Goal: Task Accomplishment & Management: Complete application form

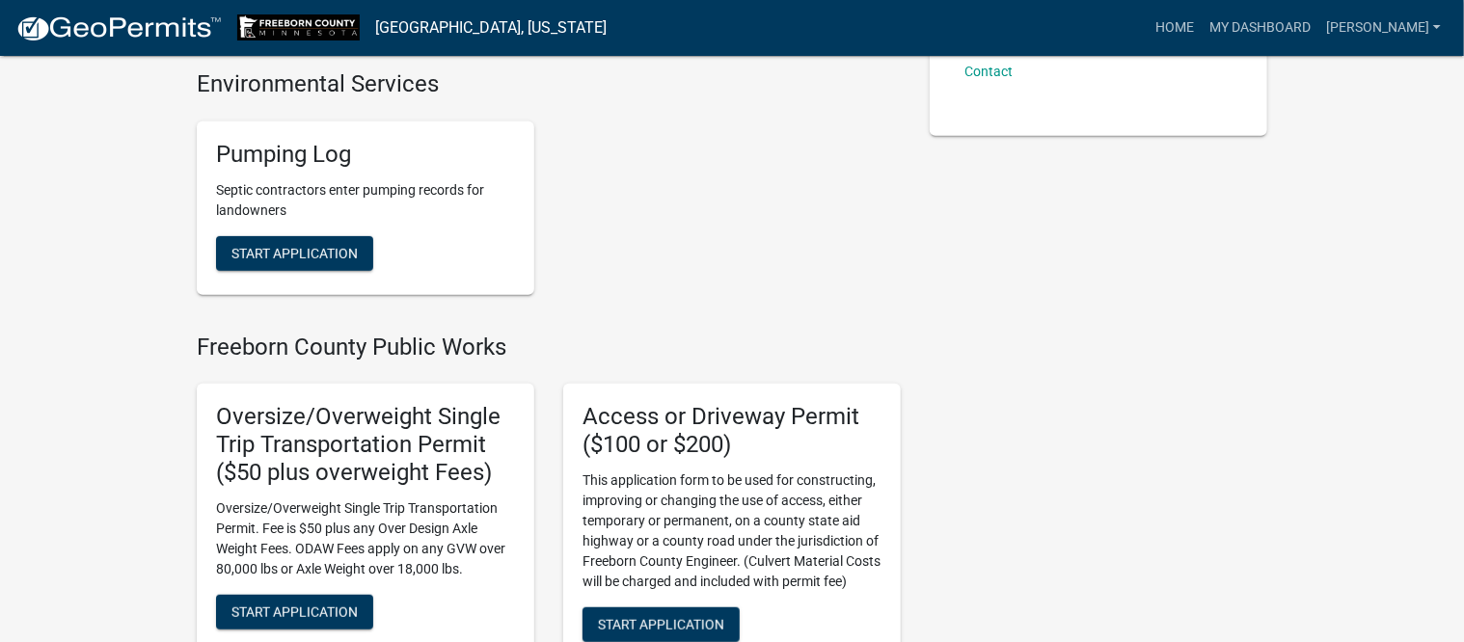
scroll to position [482, 0]
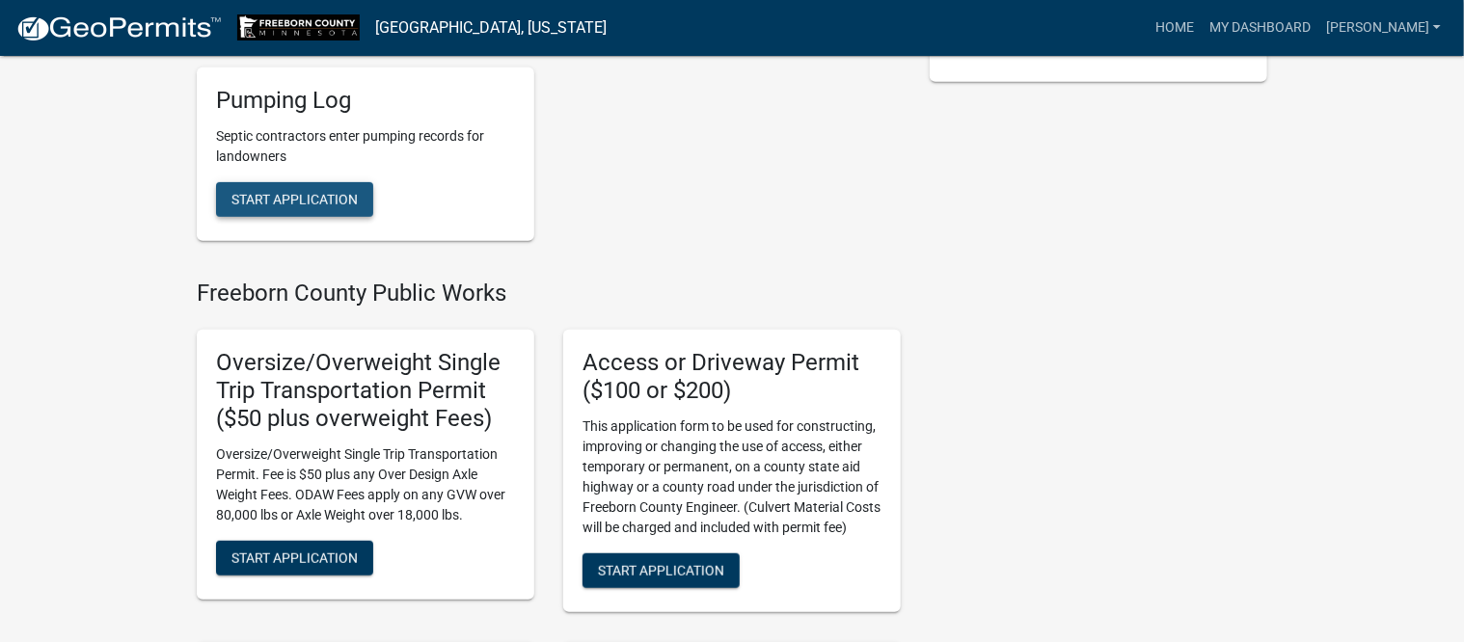
click at [309, 201] on span "Start Application" at bounding box center [294, 198] width 126 height 15
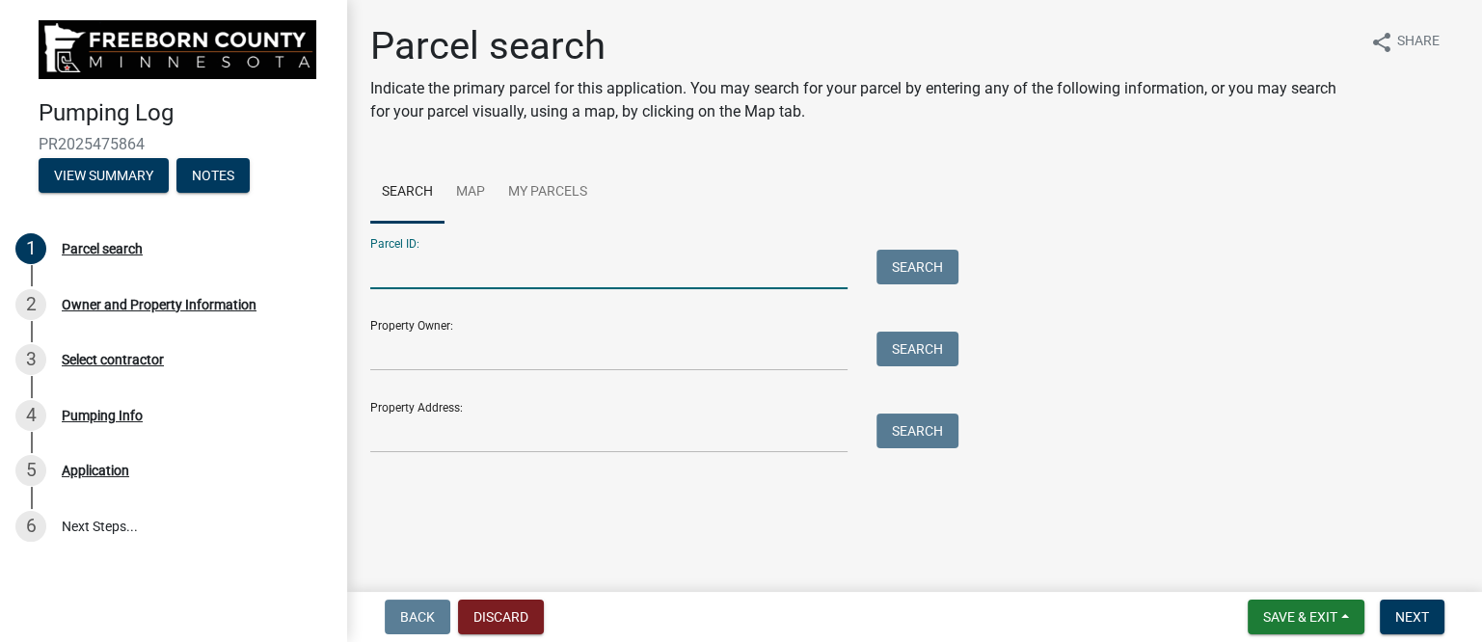
click at [486, 275] on input "Parcel ID:" at bounding box center [608, 270] width 477 height 40
type input "160130060"
click at [930, 263] on button "Search" at bounding box center [918, 267] width 82 height 35
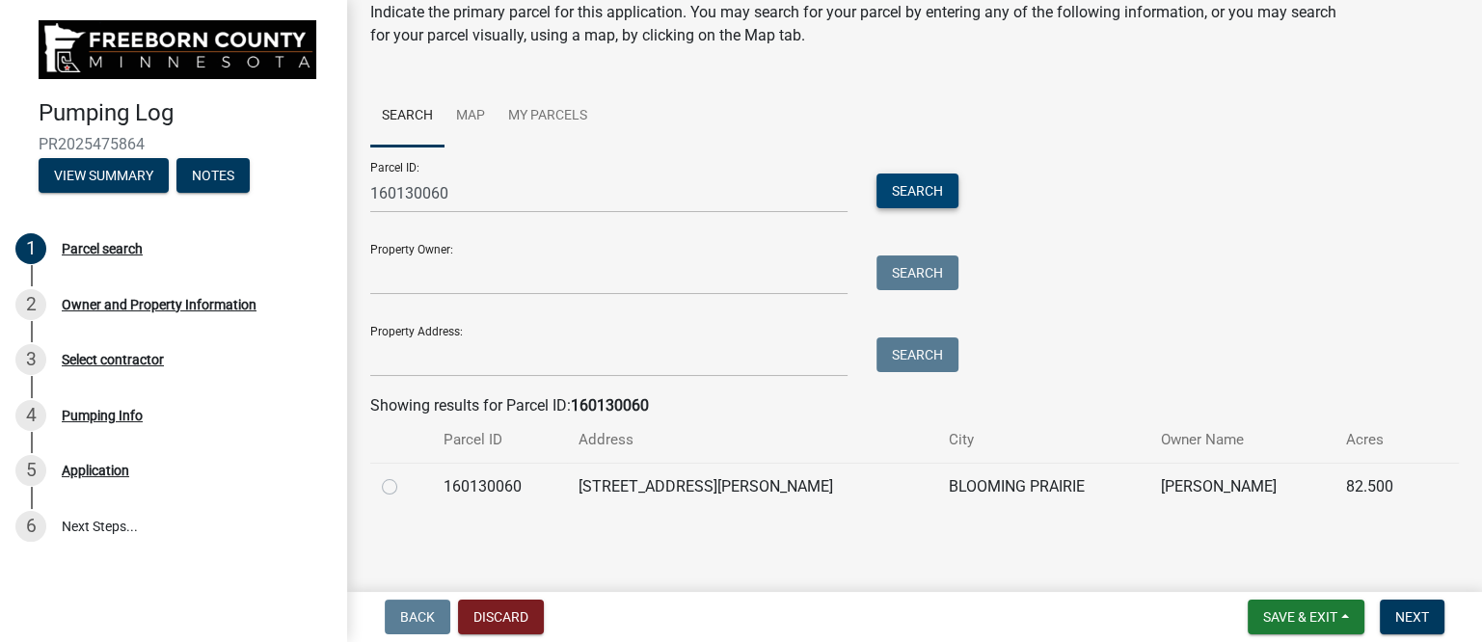
scroll to position [77, 0]
click at [405, 474] on label at bounding box center [405, 474] width 0 height 0
click at [405, 487] on input "radio" at bounding box center [411, 480] width 13 height 13
radio input "true"
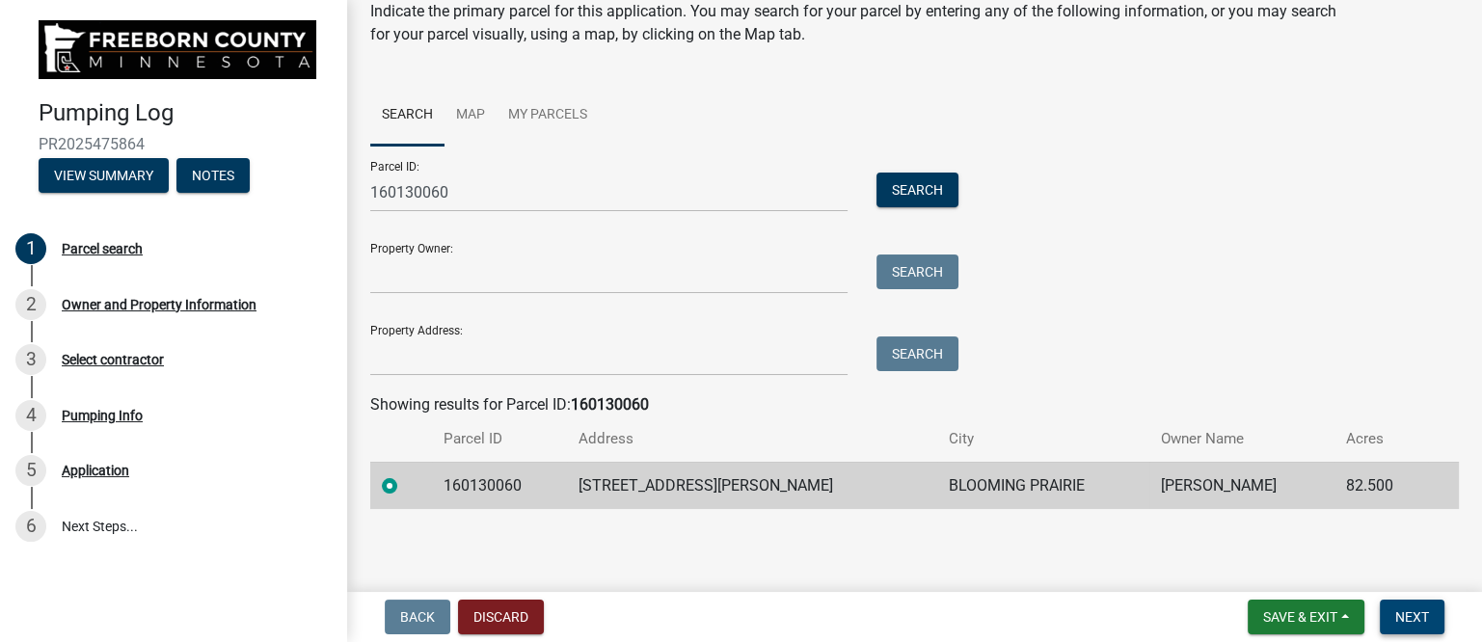
click at [1409, 611] on span "Next" at bounding box center [1412, 616] width 34 height 15
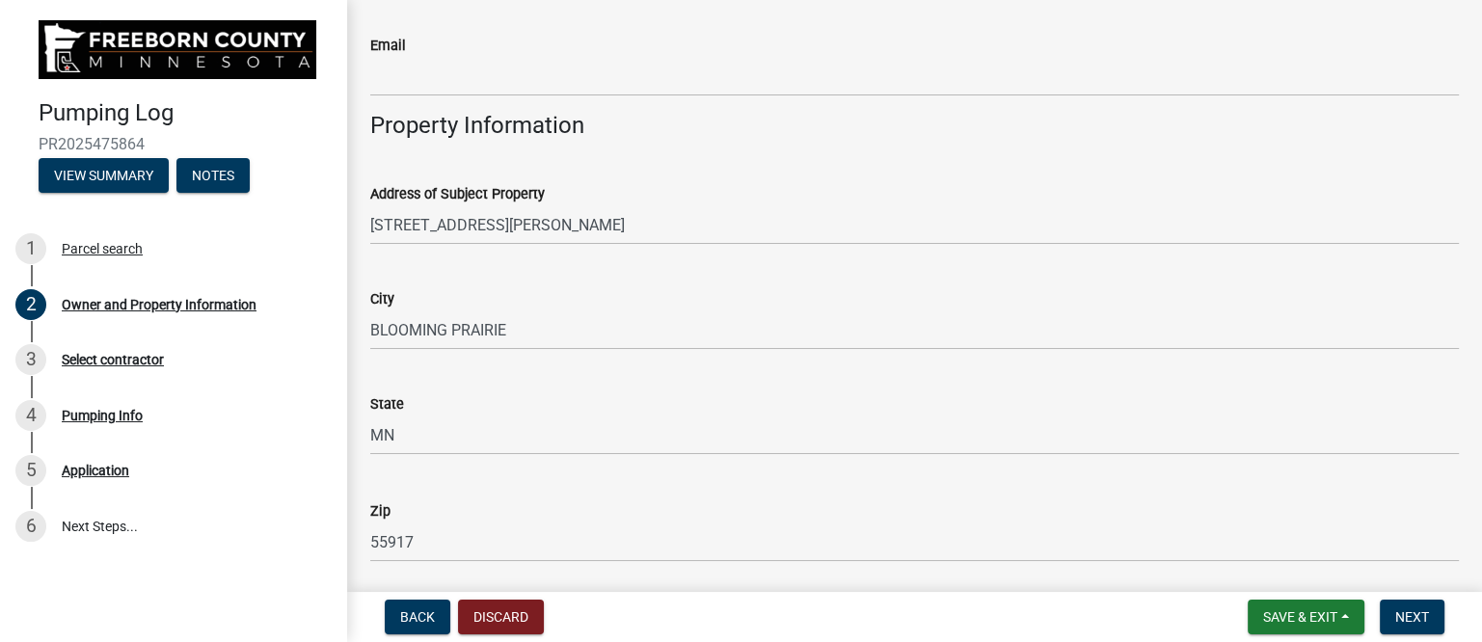
scroll to position [844, 0]
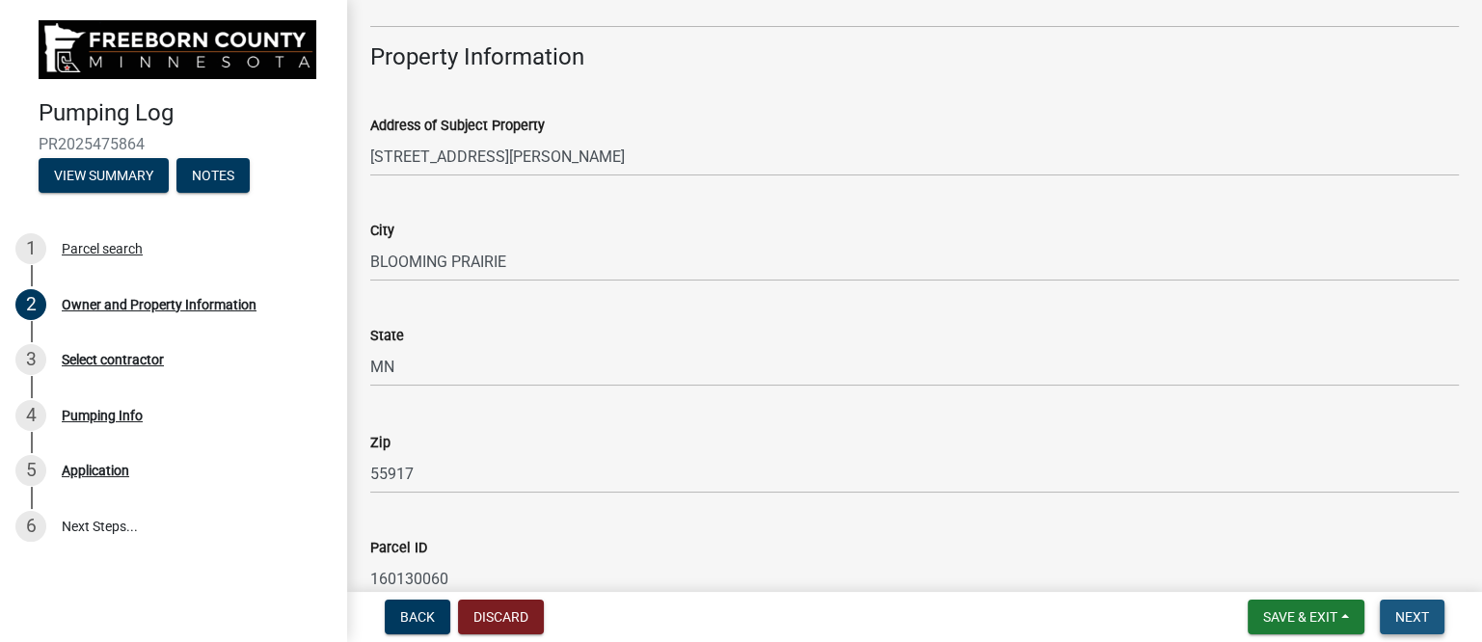
click at [1420, 609] on span "Next" at bounding box center [1412, 616] width 34 height 15
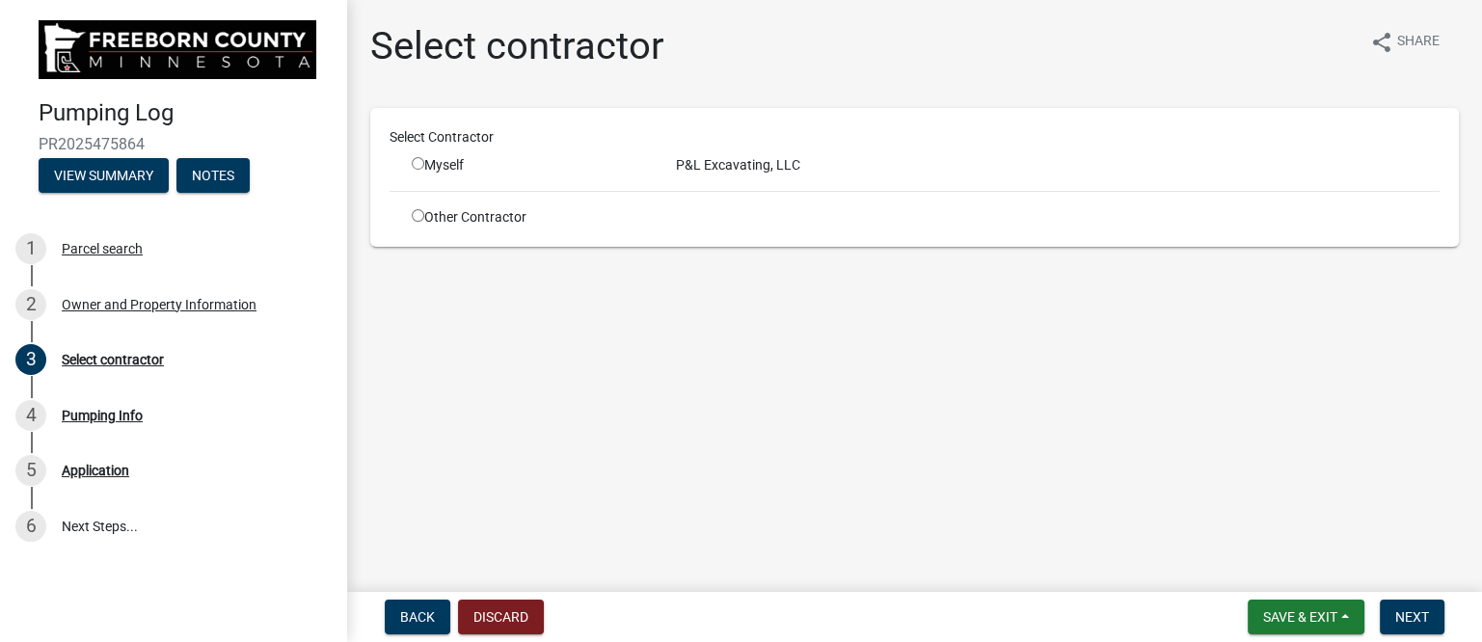
click at [436, 166] on div "Myself" at bounding box center [529, 165] width 235 height 20
drag, startPoint x: 418, startPoint y: 165, endPoint x: 493, endPoint y: 165, distance: 74.2
click at [418, 165] on input "radio" at bounding box center [418, 163] width 13 height 13
radio input "true"
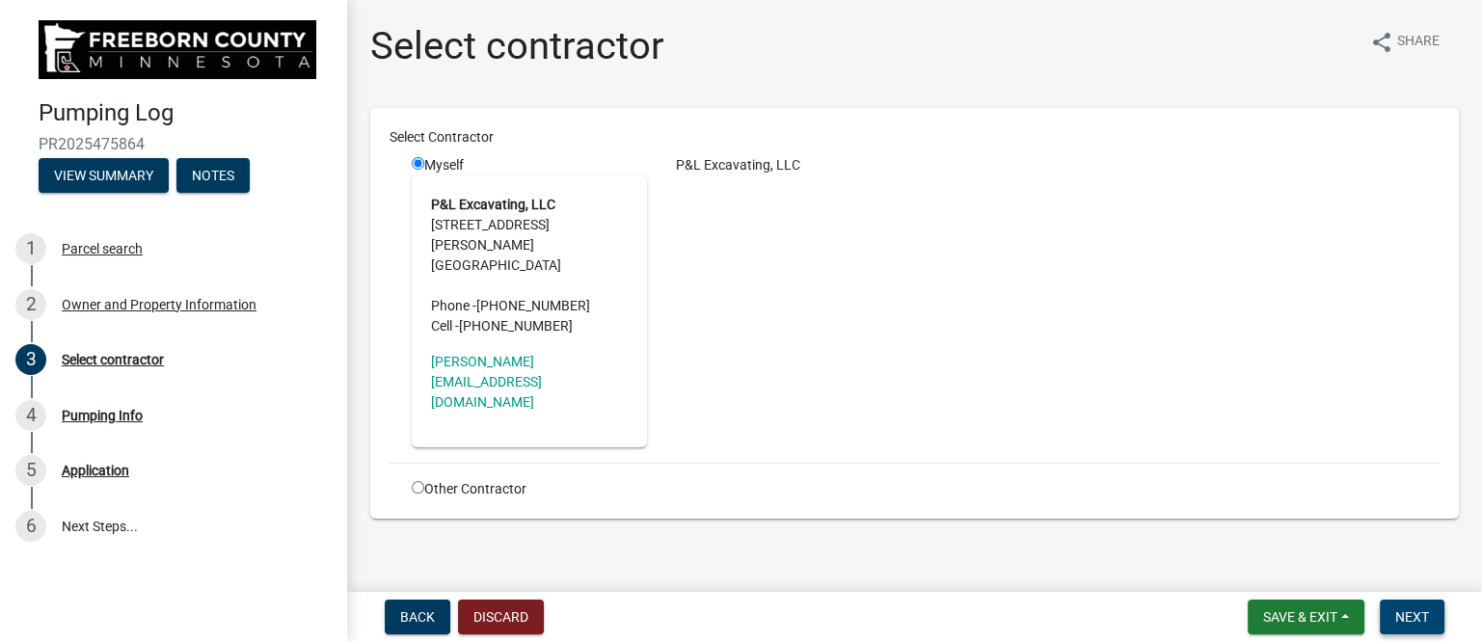
click at [1422, 613] on span "Next" at bounding box center [1412, 616] width 34 height 15
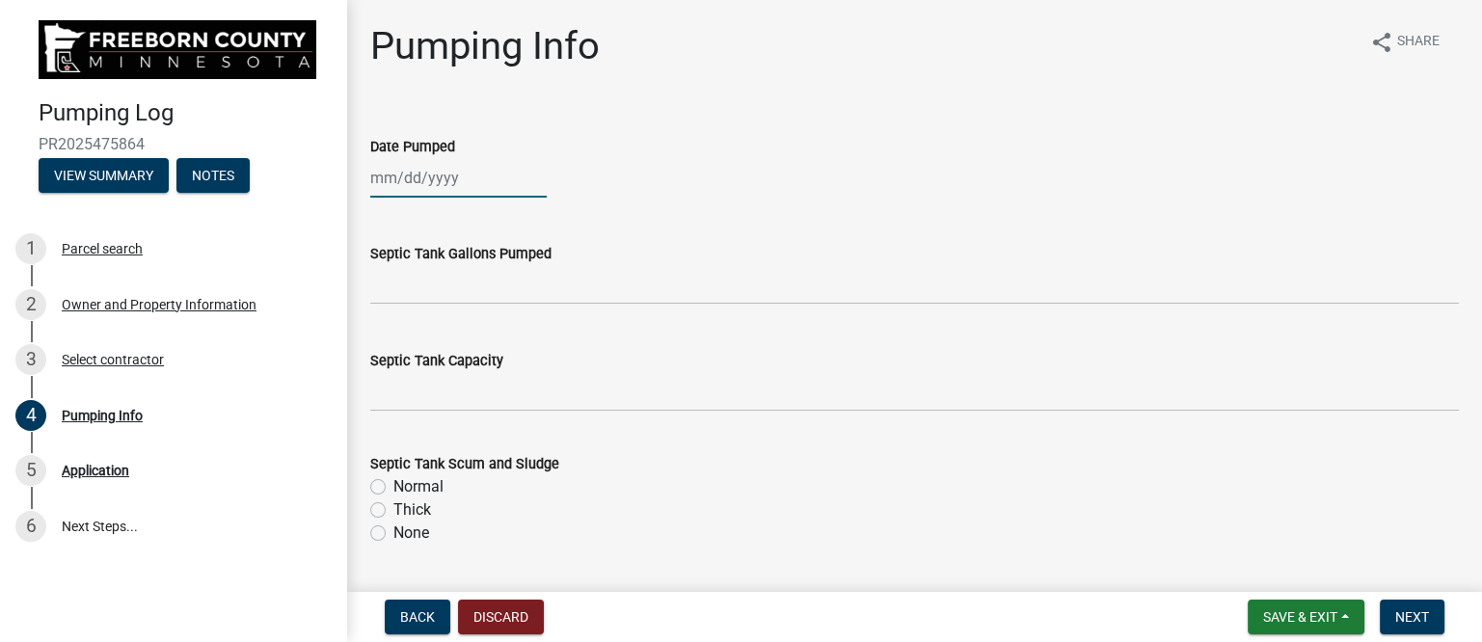
click at [431, 181] on div at bounding box center [458, 178] width 176 height 40
select select "9"
select select "2025"
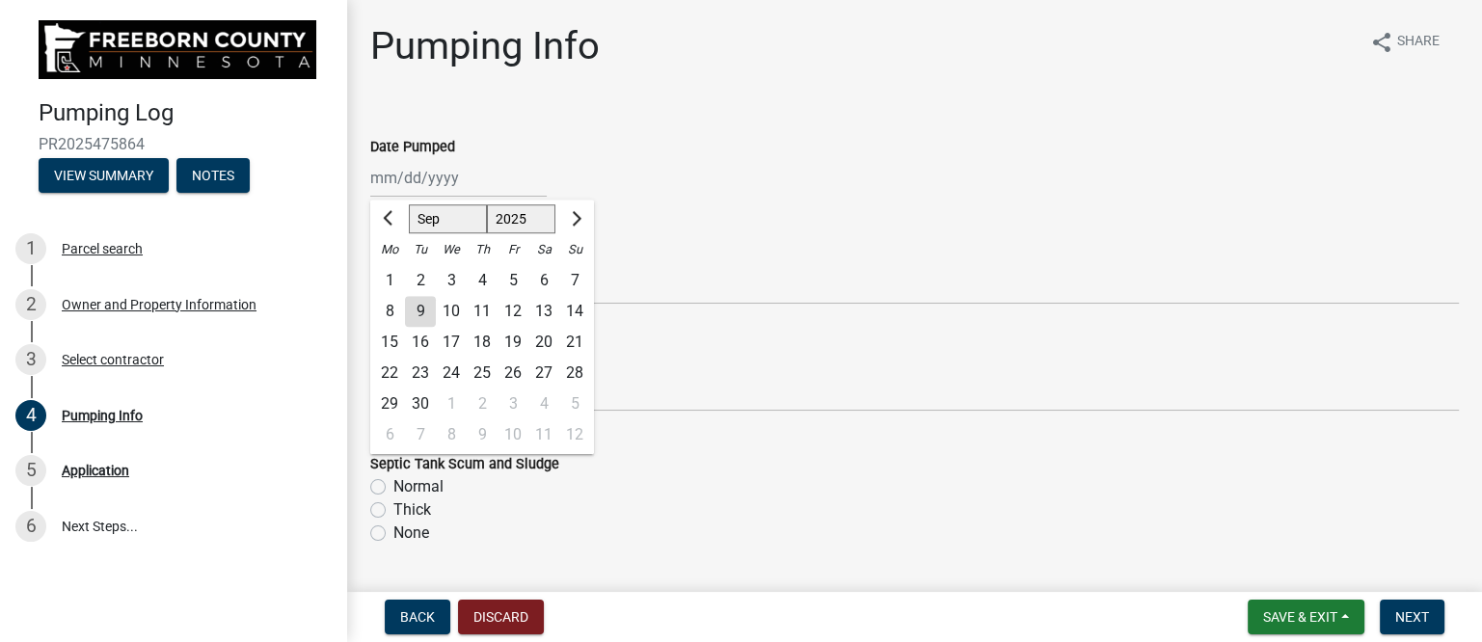
click at [391, 310] on div "8" at bounding box center [389, 311] width 31 height 31
type input "[DATE]"
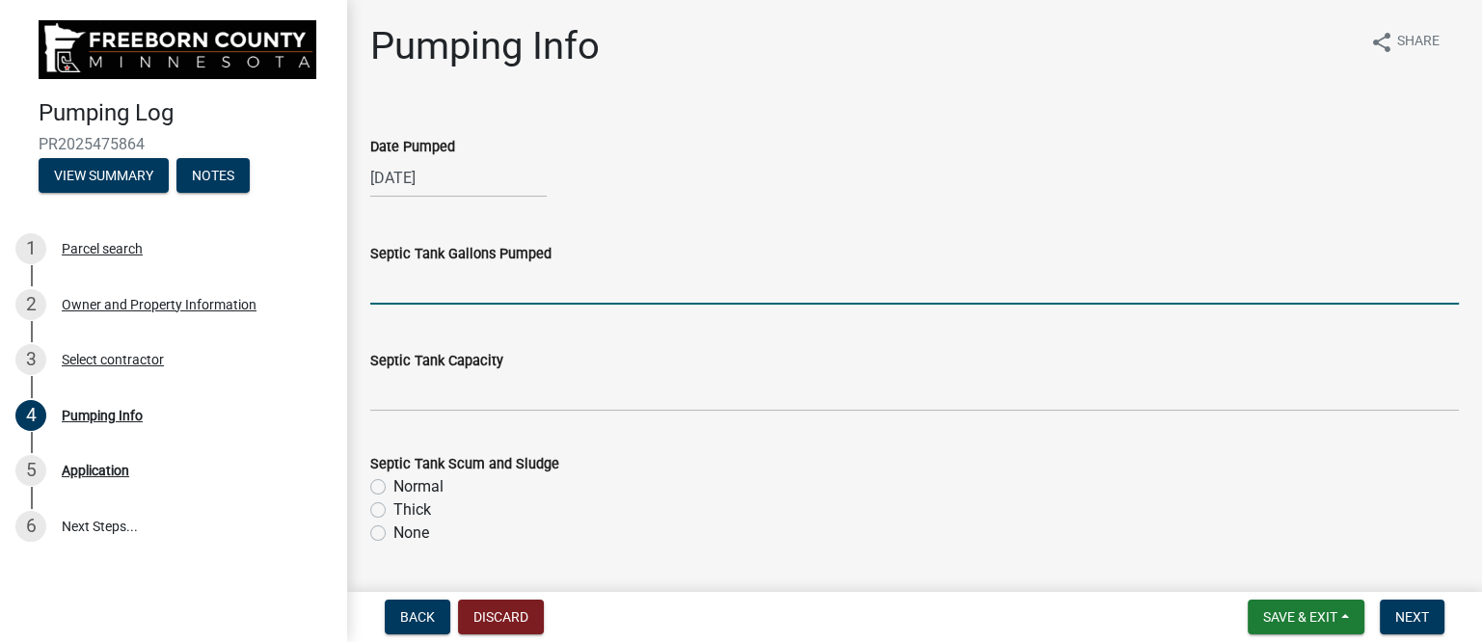
click at [453, 281] on input "text" at bounding box center [914, 285] width 1089 height 40
type input "1500"
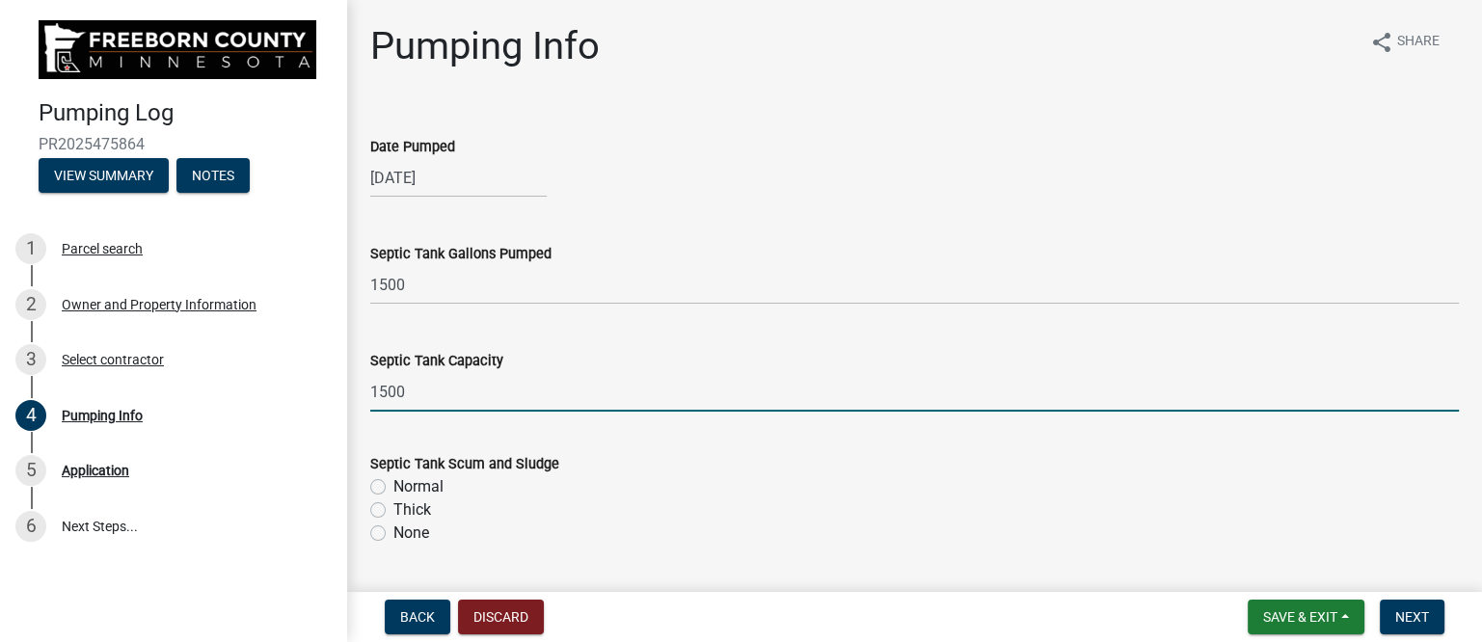
type input "1500"
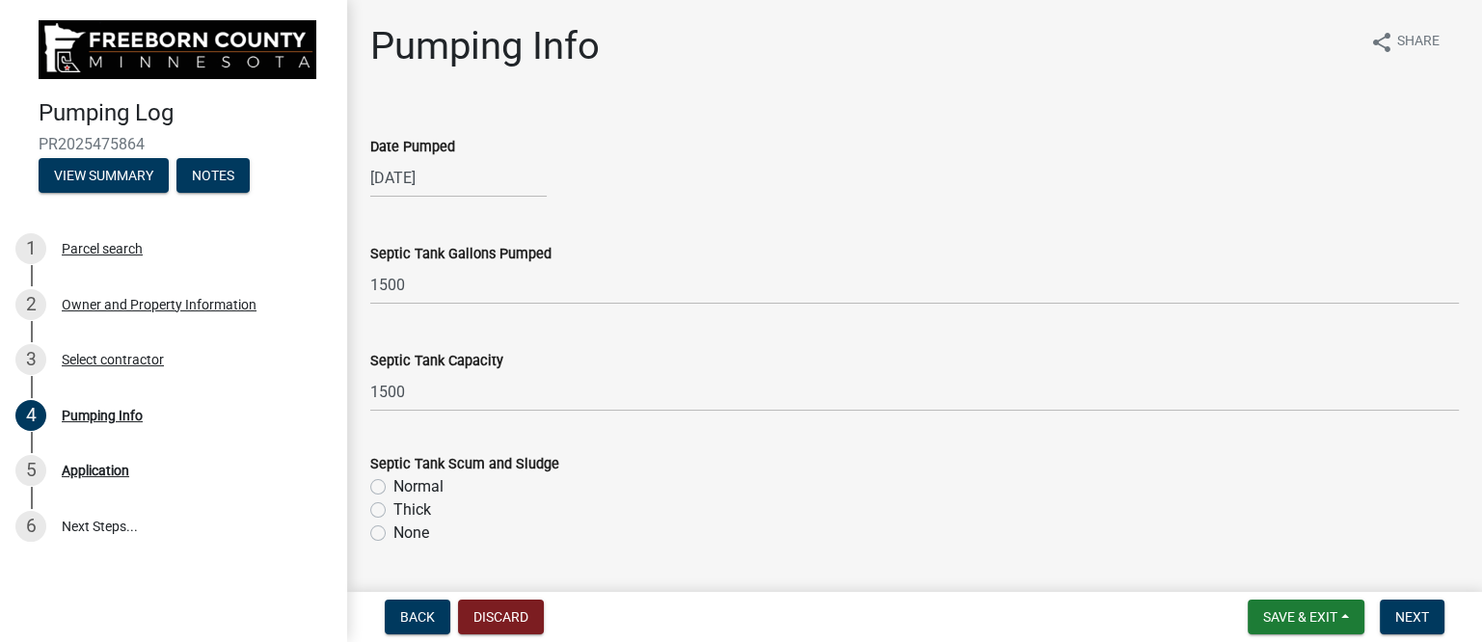
click at [393, 487] on label "Normal" at bounding box center [418, 486] width 50 height 23
click at [393, 487] on input "Normal" at bounding box center [399, 481] width 13 height 13
radio input "true"
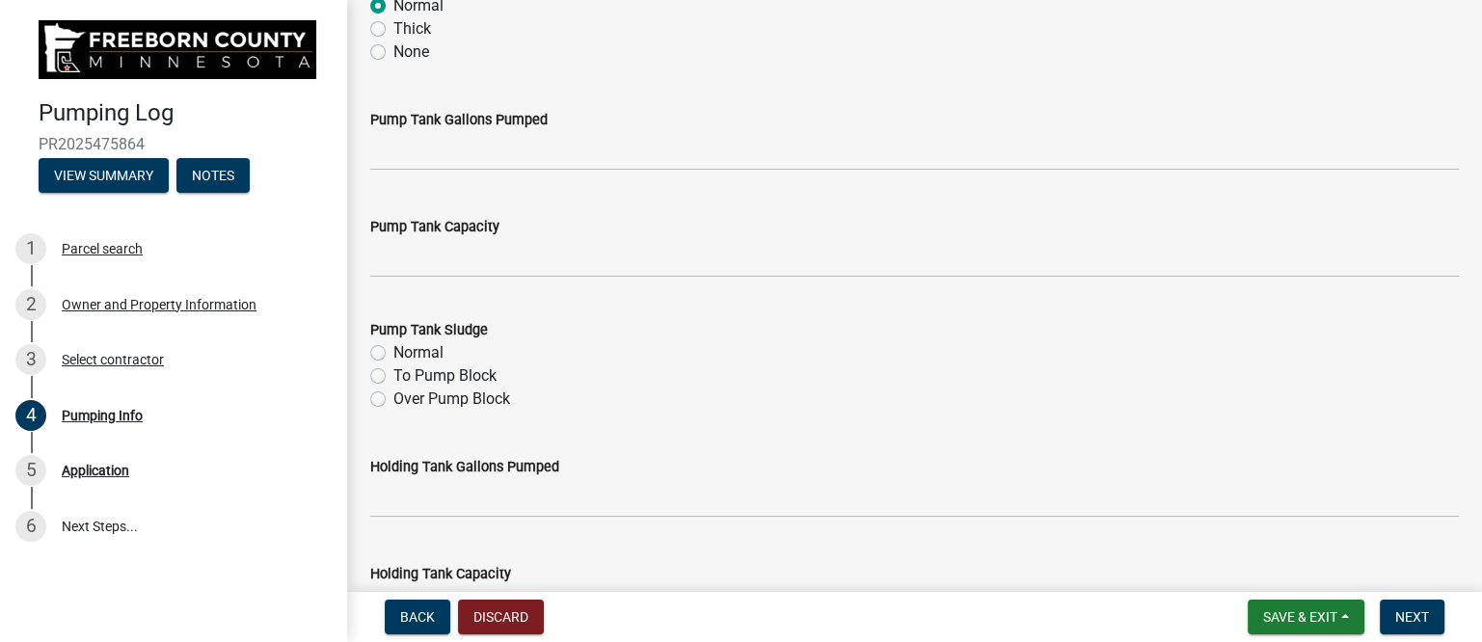
scroll to position [482, 0]
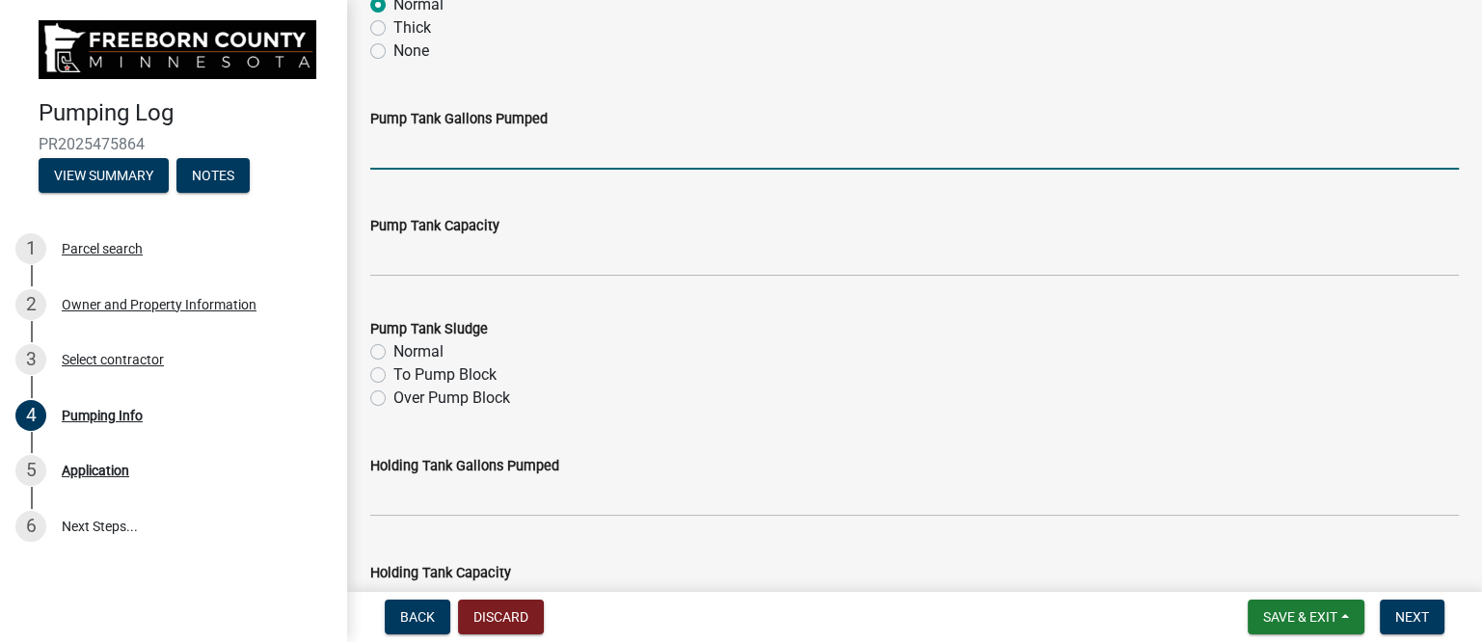
click at [428, 151] on input "text" at bounding box center [914, 150] width 1089 height 40
type input "200"
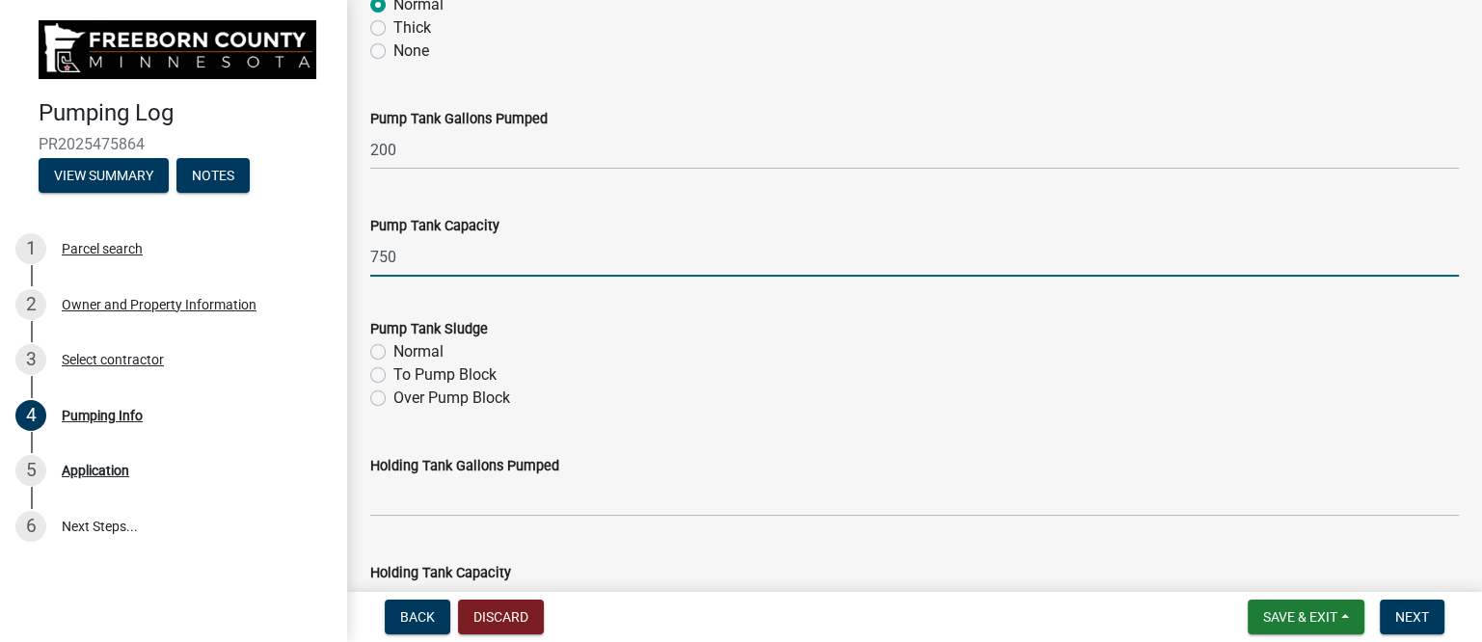
type input "750"
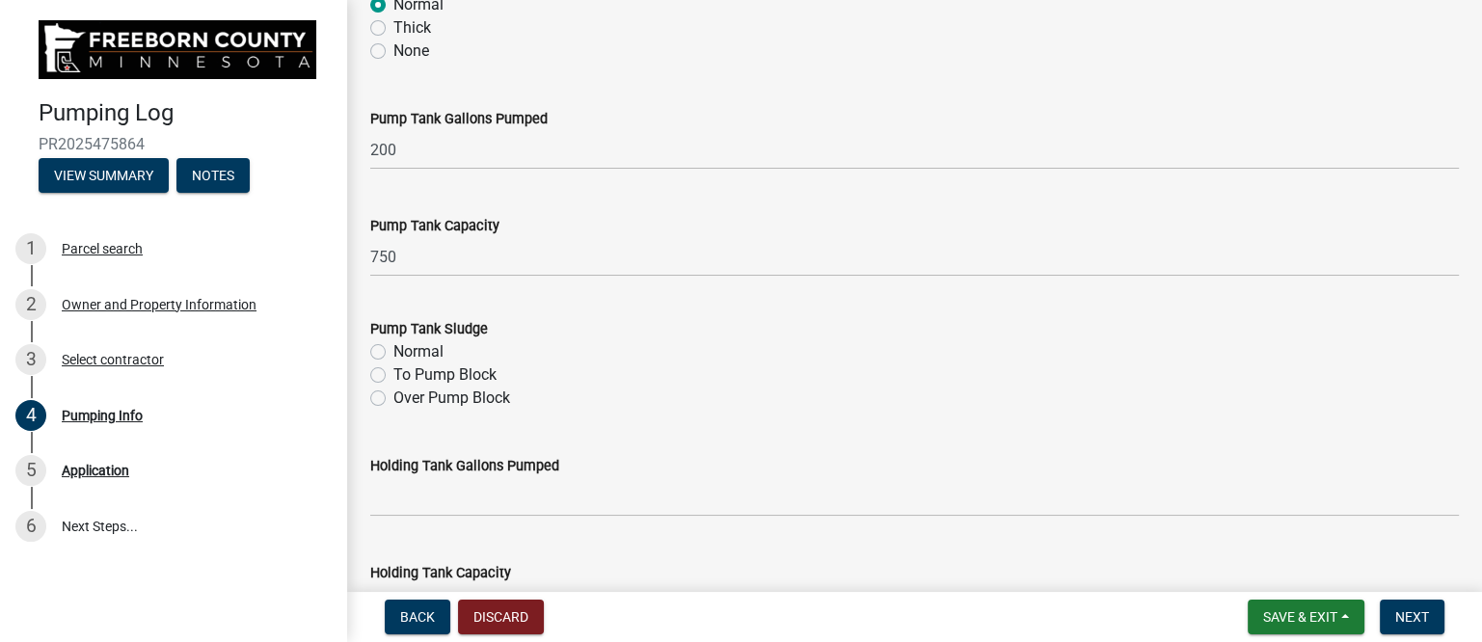
click at [393, 347] on label "Normal" at bounding box center [418, 351] width 50 height 23
click at [393, 347] on input "Normal" at bounding box center [399, 346] width 13 height 13
radio input "true"
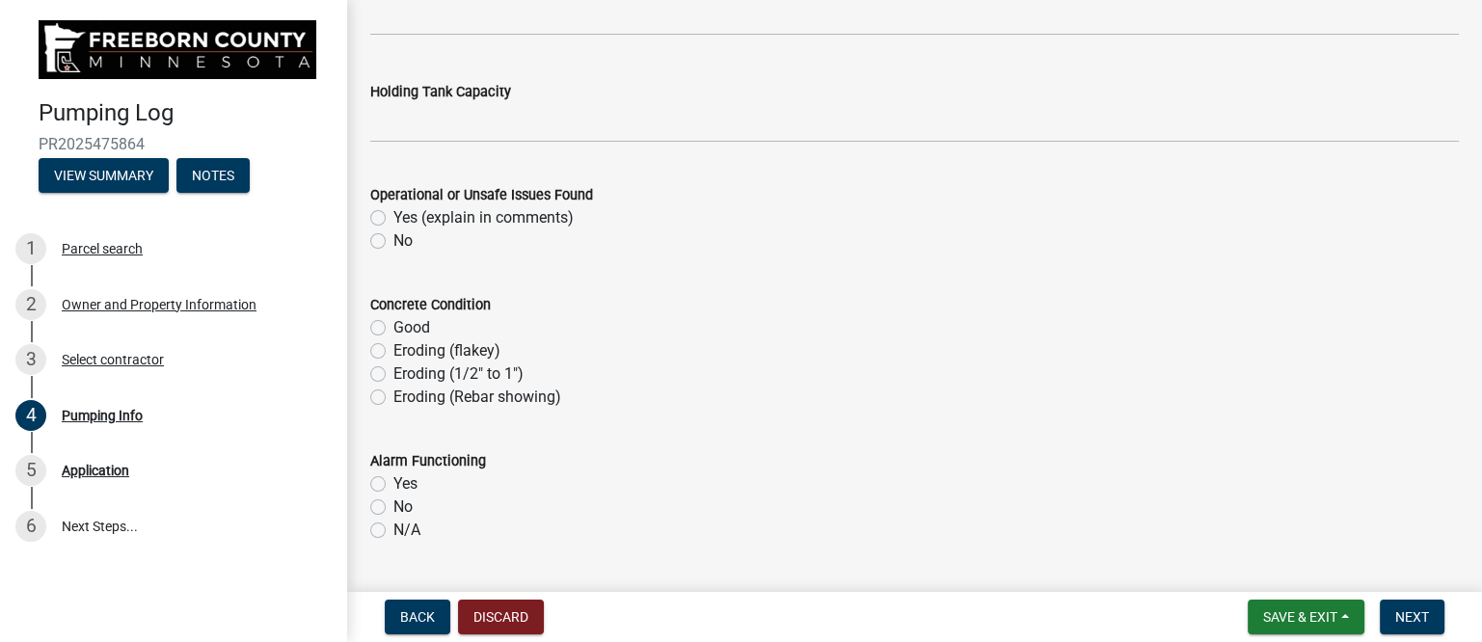
scroll to position [964, 0]
click at [393, 241] on label "No" at bounding box center [402, 240] width 19 height 23
click at [393, 241] on input "No" at bounding box center [399, 235] width 13 height 13
radio input "true"
click at [393, 328] on label "Good" at bounding box center [411, 326] width 37 height 23
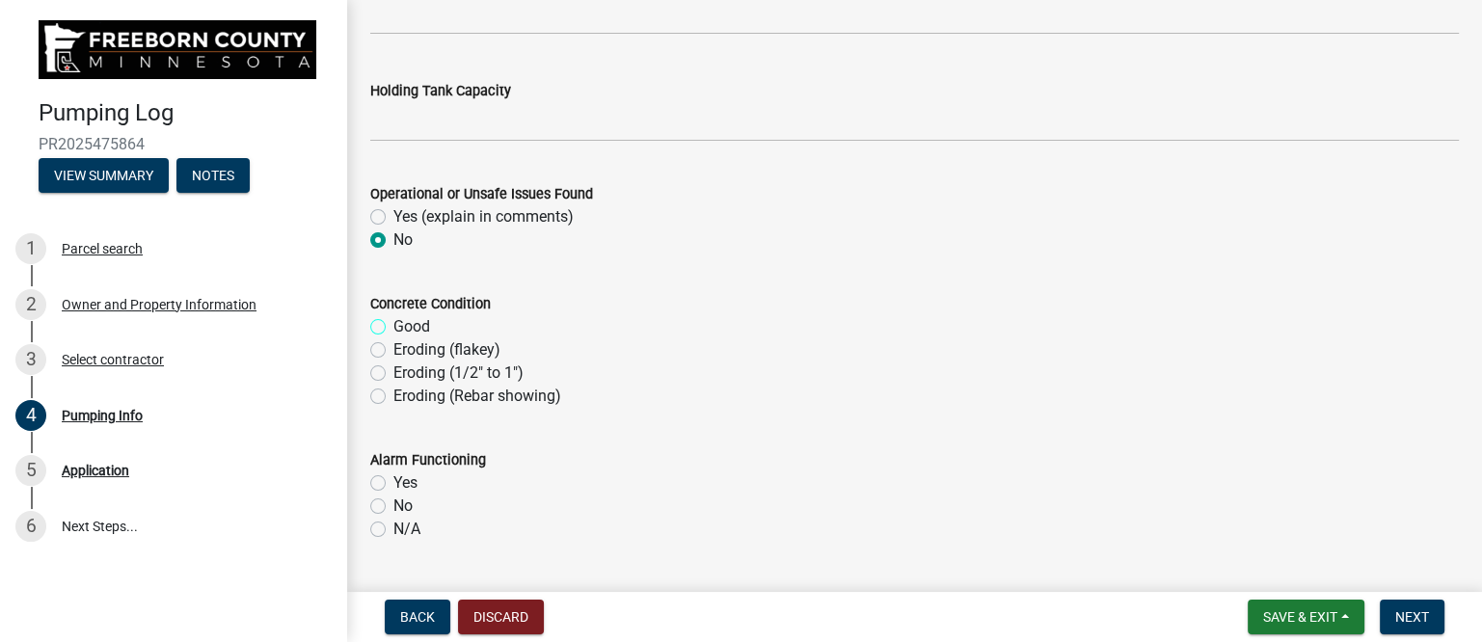
click at [393, 328] on input "Good" at bounding box center [399, 321] width 13 height 13
radio input "true"
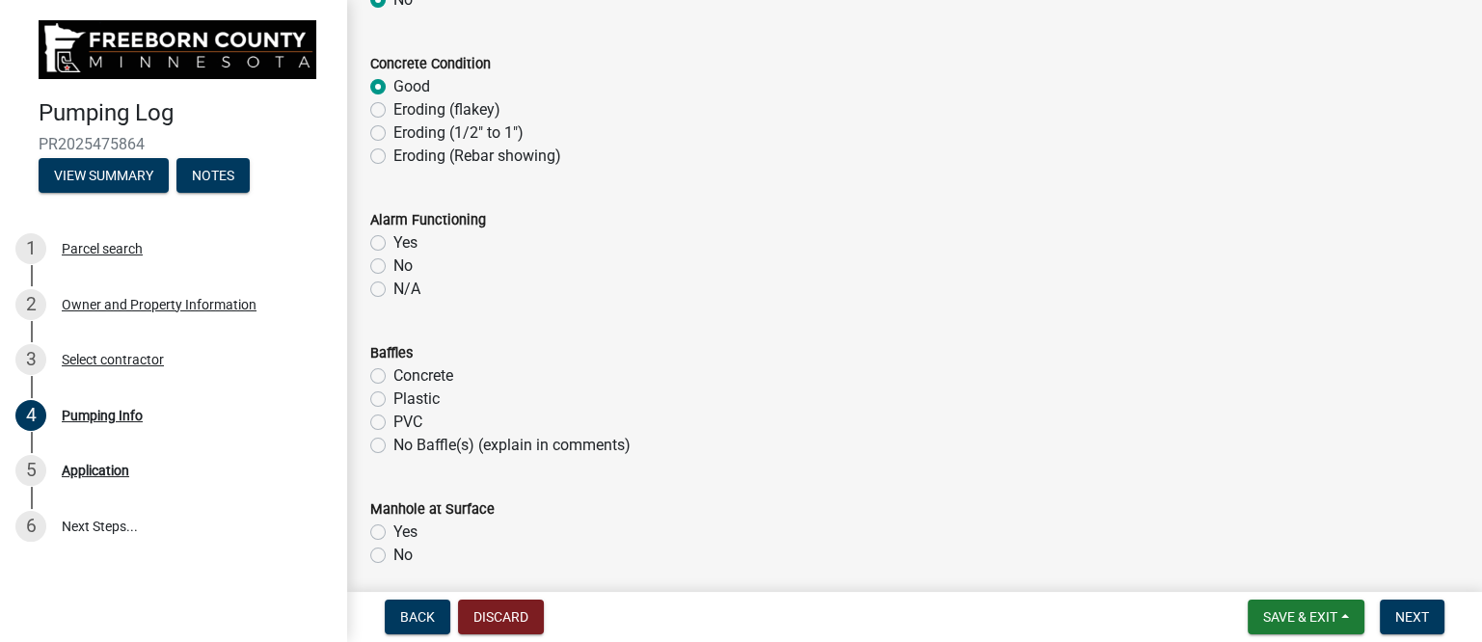
scroll to position [1205, 0]
click at [393, 237] on label "Yes" at bounding box center [405, 241] width 24 height 23
click at [393, 237] on input "Yes" at bounding box center [399, 236] width 13 height 13
radio input "true"
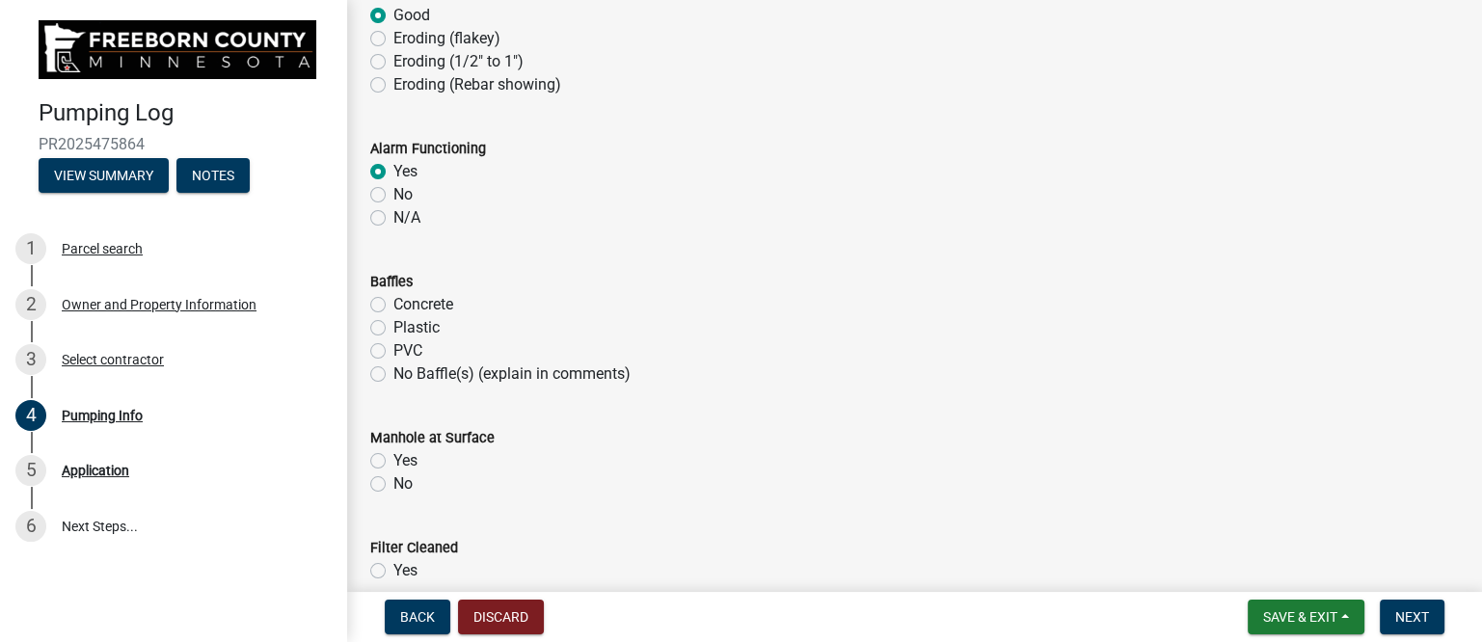
scroll to position [1326, 0]
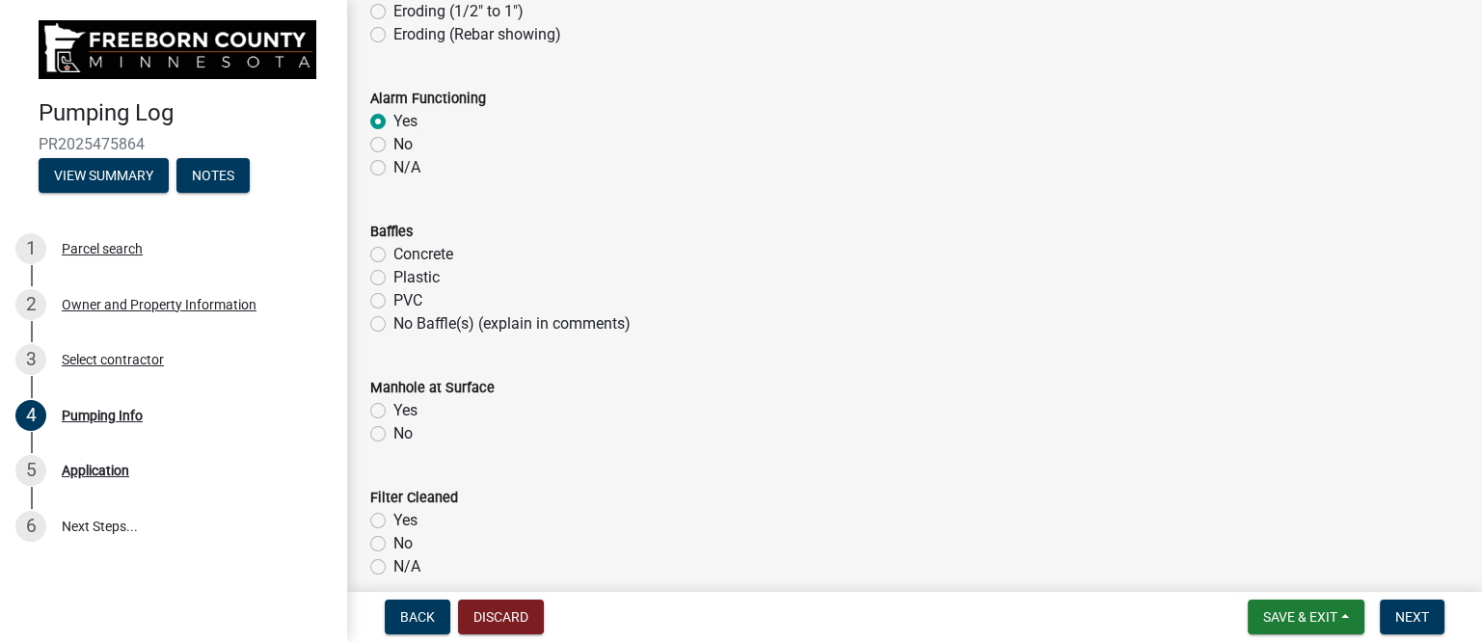
click at [393, 276] on label "Plastic" at bounding box center [416, 277] width 46 height 23
click at [393, 276] on input "Plastic" at bounding box center [399, 272] width 13 height 13
radio input "true"
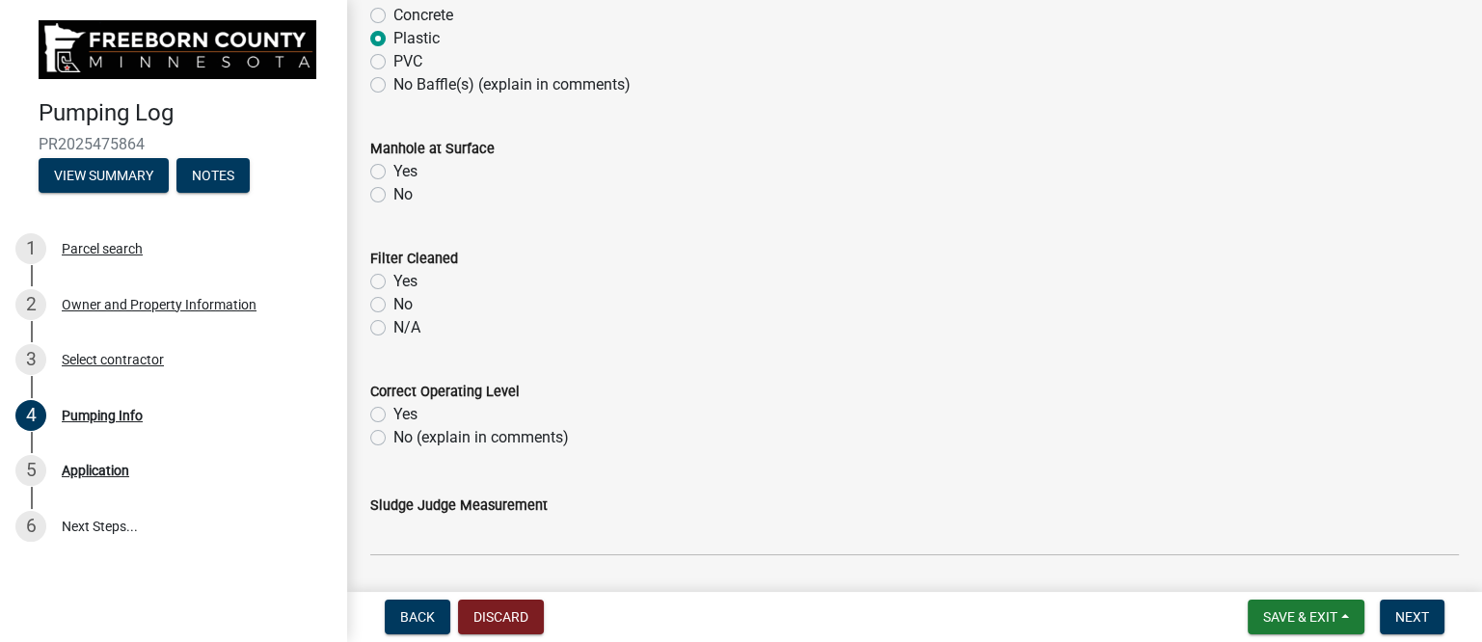
scroll to position [1566, 0]
click at [393, 166] on label "Yes" at bounding box center [405, 170] width 24 height 23
click at [393, 166] on input "Yes" at bounding box center [399, 165] width 13 height 13
radio input "true"
click at [393, 281] on label "Yes" at bounding box center [405, 280] width 24 height 23
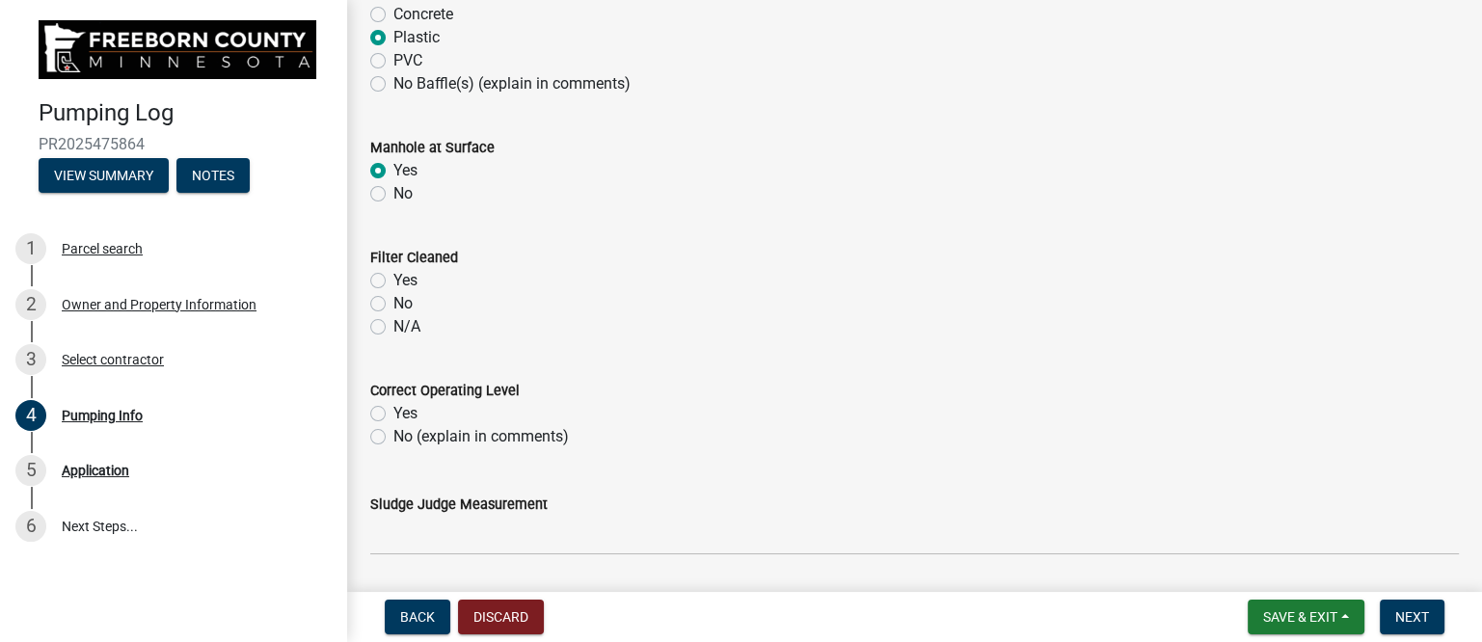
click at [393, 281] on input "Yes" at bounding box center [399, 275] width 13 height 13
radio input "true"
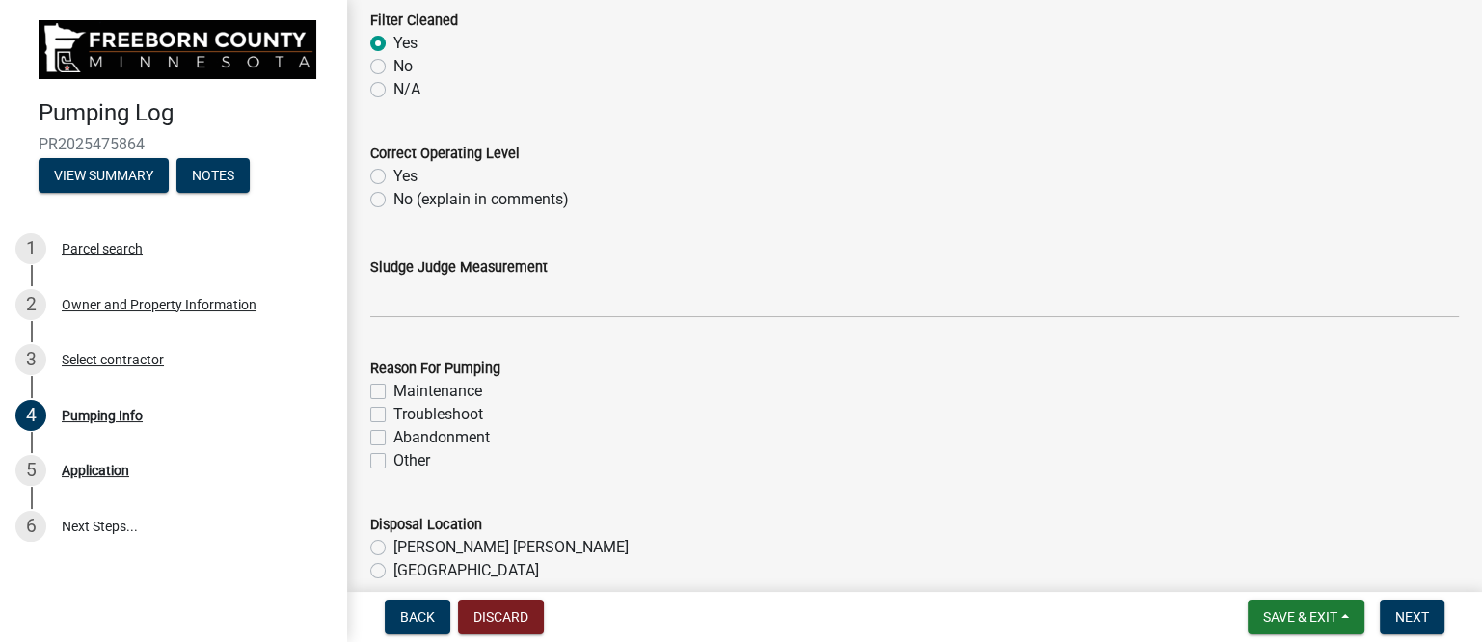
scroll to position [1808, 0]
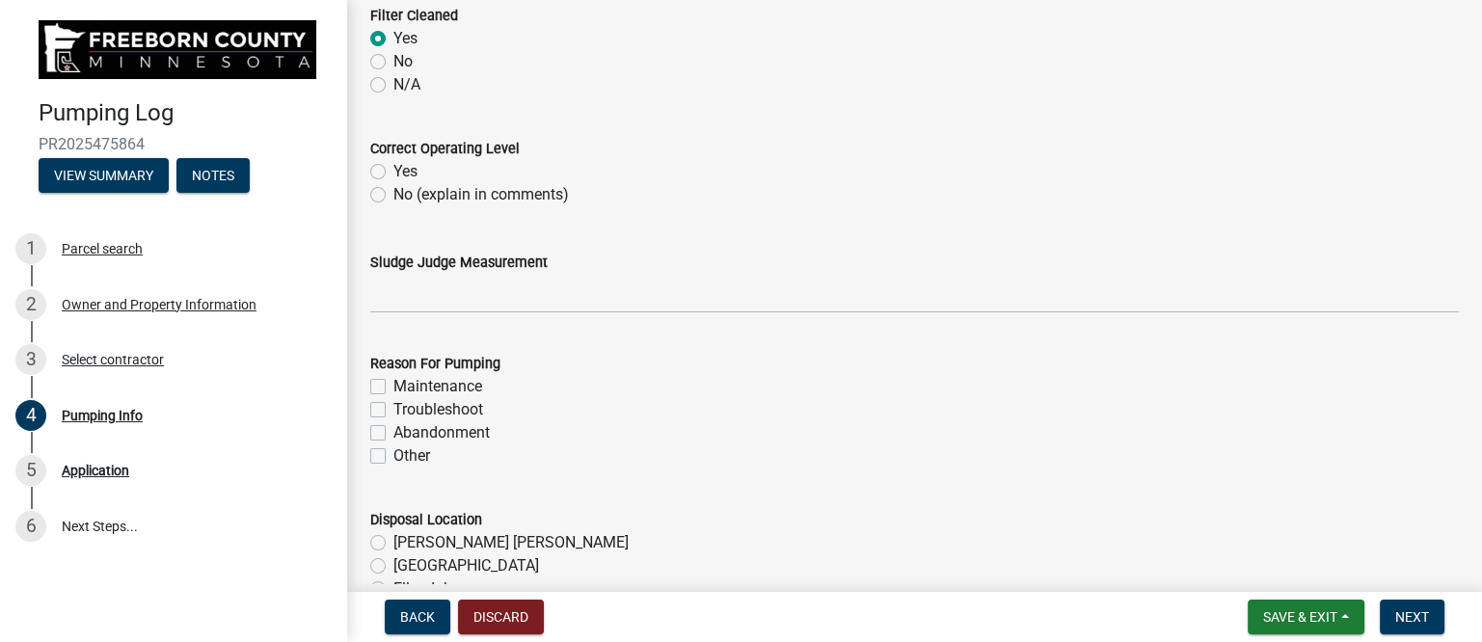
click at [393, 169] on label "Yes" at bounding box center [405, 171] width 24 height 23
click at [393, 169] on input "Yes" at bounding box center [399, 166] width 13 height 13
radio input "true"
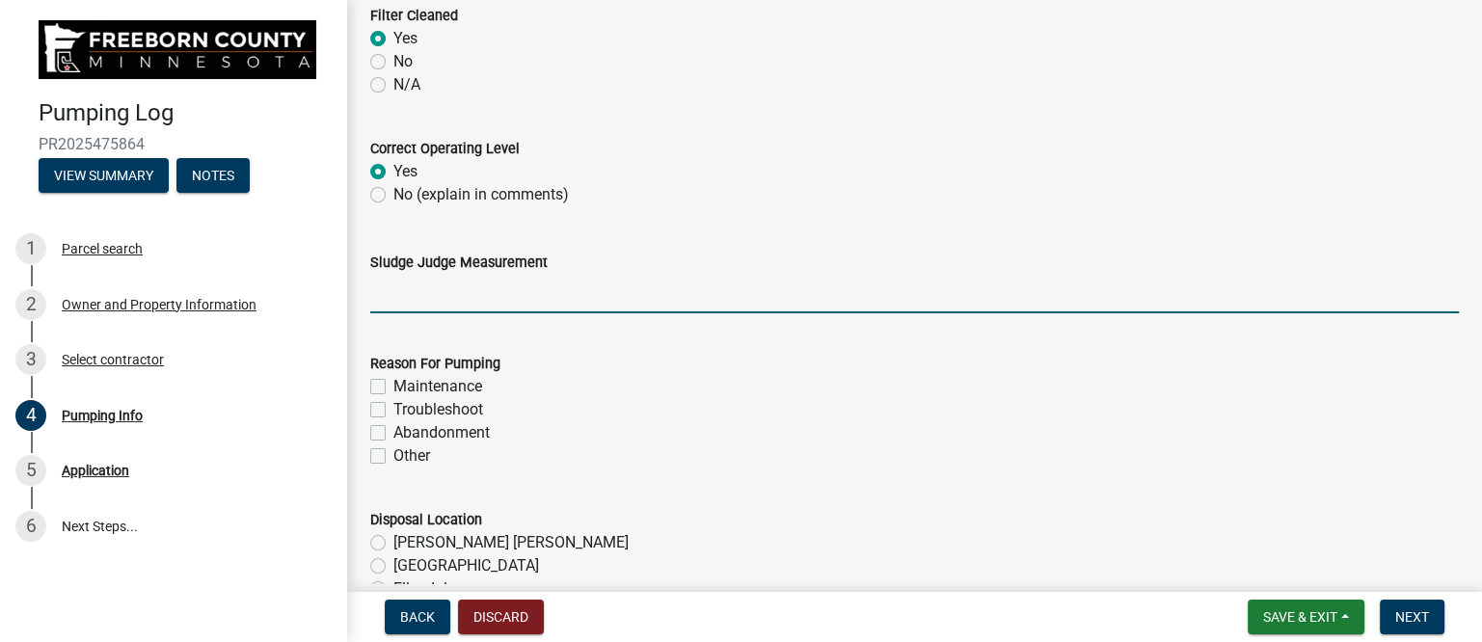
click at [427, 311] on input "Sludge Judge Measurement" at bounding box center [914, 294] width 1089 height 40
drag, startPoint x: 535, startPoint y: 294, endPoint x: 548, endPoint y: 293, distance: 12.6
click at [548, 293] on input "Septic: Scum 1" Sludge 12" Pump: Sludge .5"" at bounding box center [914, 294] width 1089 height 40
type input "Septic: Scum 1" Sludge 8" Pump: Sludge .5""
click at [431, 385] on label "Maintenance" at bounding box center [437, 386] width 89 height 23
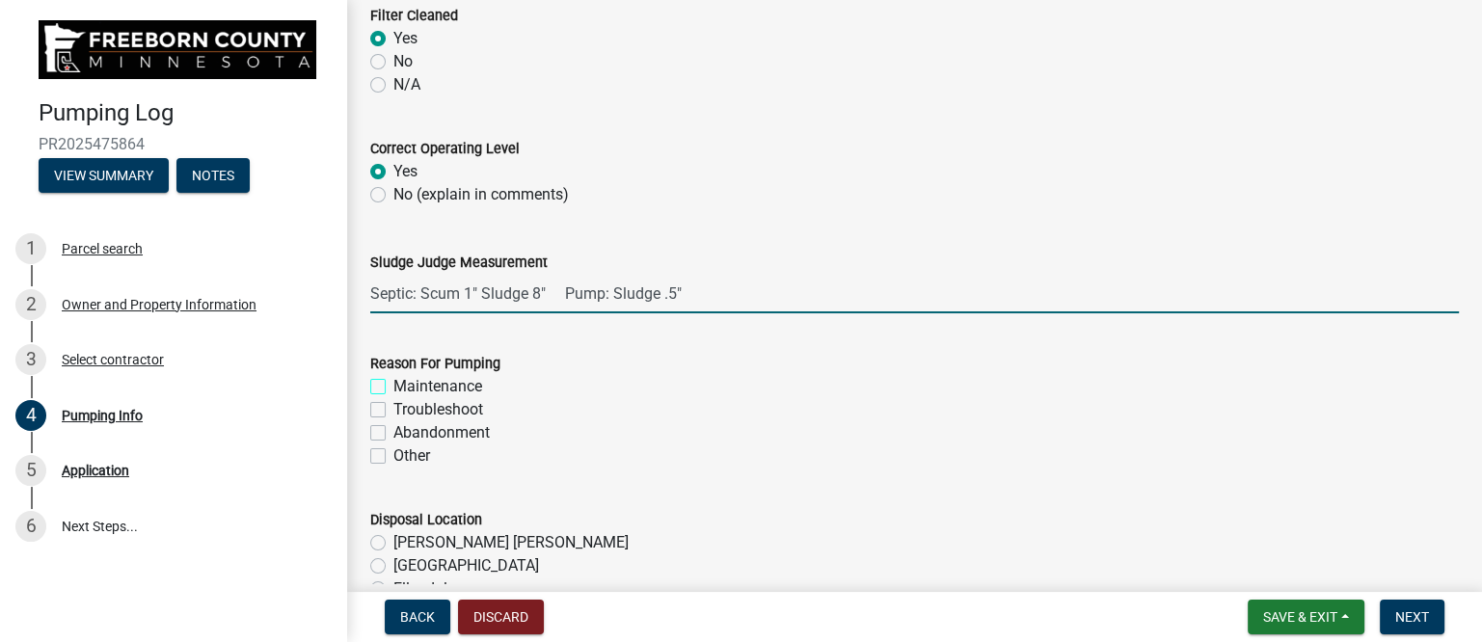
click at [406, 385] on input "Maintenance" at bounding box center [399, 381] width 13 height 13
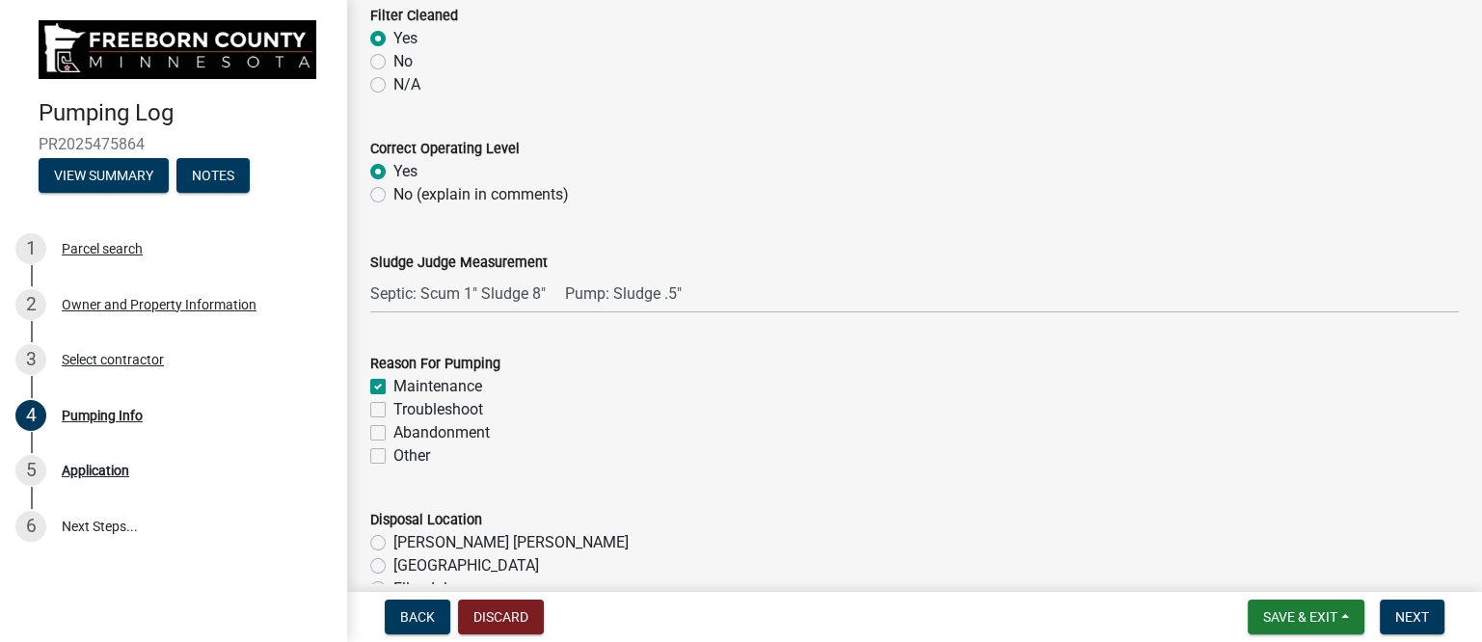
checkbox input "true"
checkbox input "false"
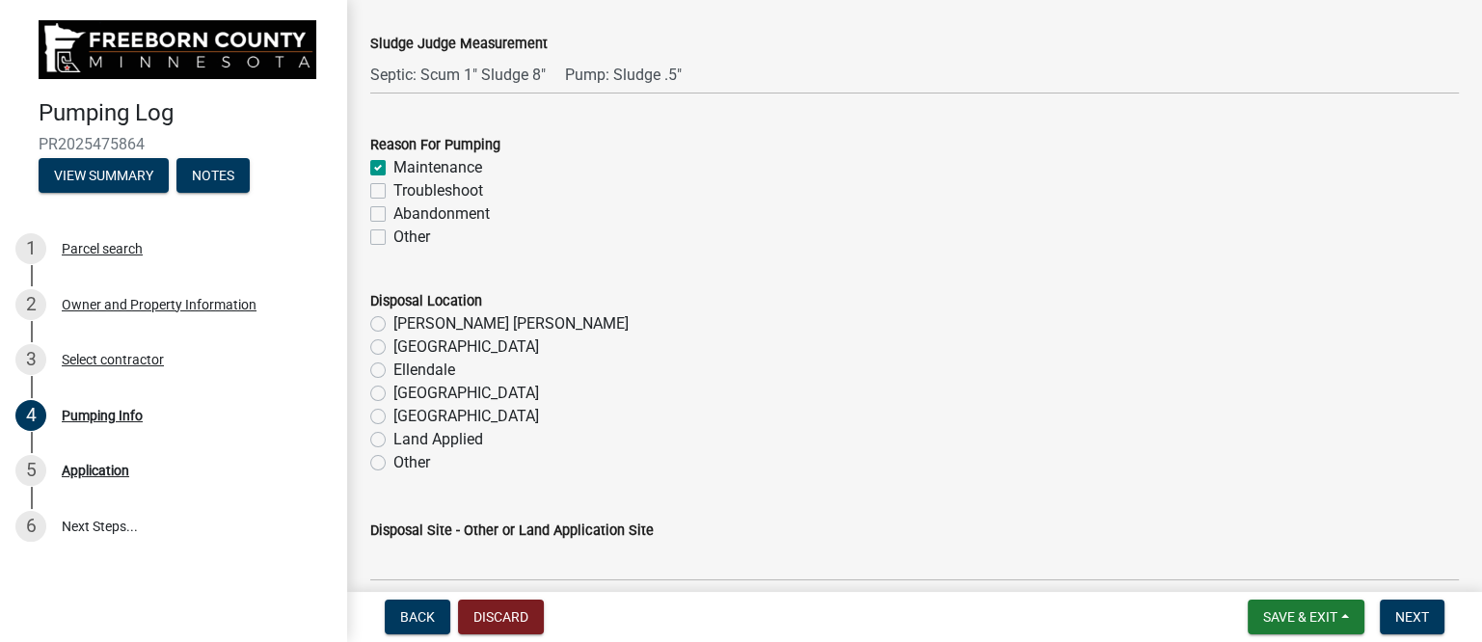
scroll to position [2048, 0]
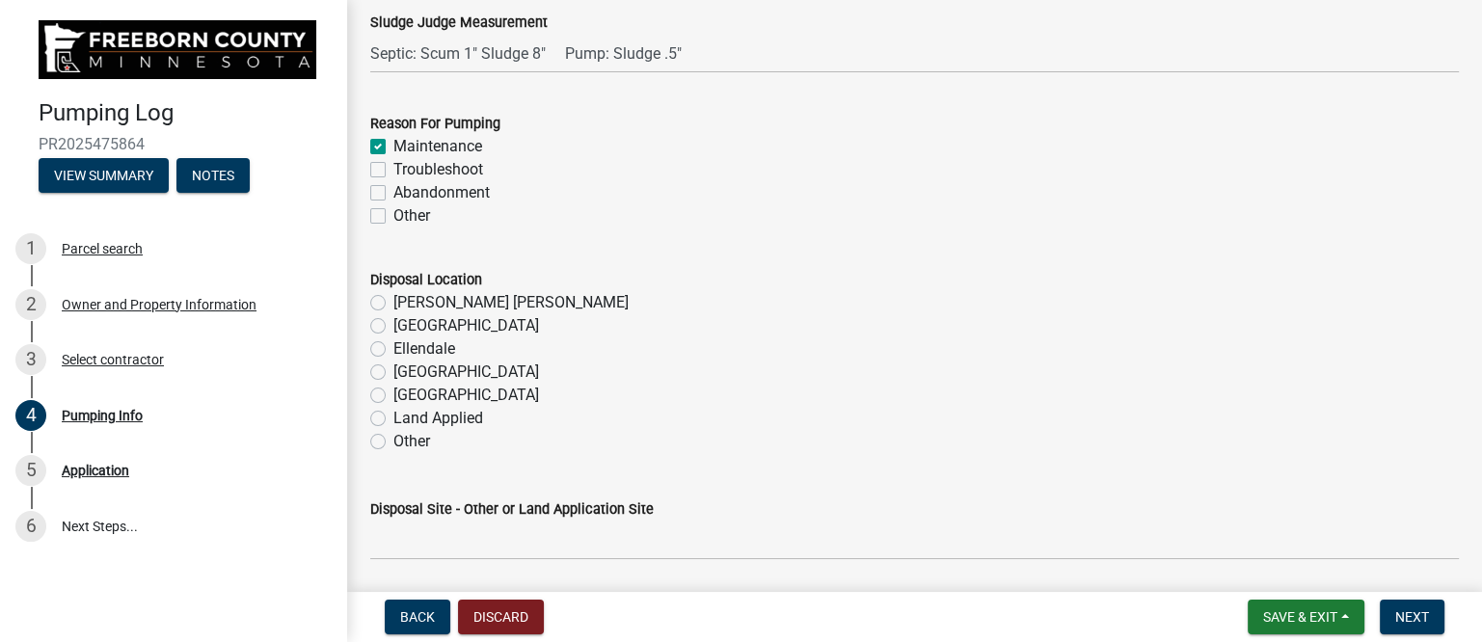
click at [393, 168] on label "Troubleshoot" at bounding box center [438, 169] width 90 height 23
click at [393, 168] on input "Troubleshoot" at bounding box center [399, 164] width 13 height 13
checkbox input "true"
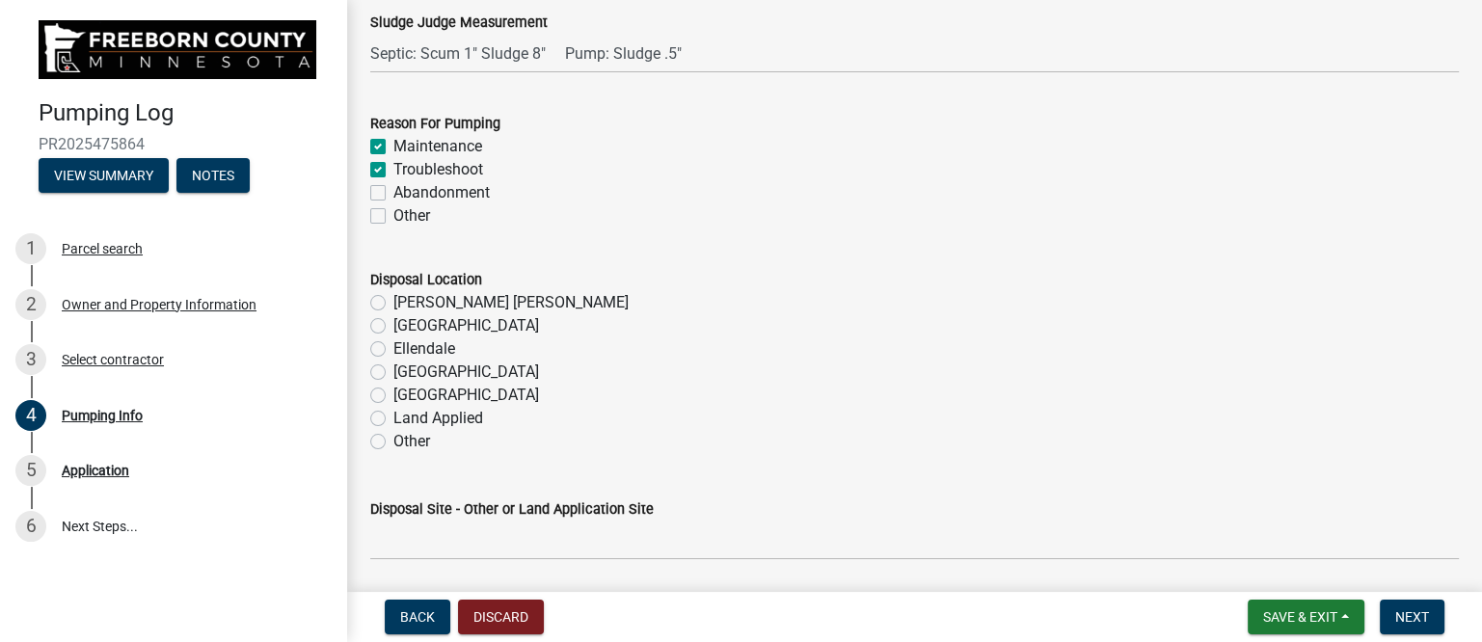
checkbox input "false"
click at [406, 372] on label "[GEOGRAPHIC_DATA]" at bounding box center [466, 372] width 146 height 23
click at [406, 372] on input "[GEOGRAPHIC_DATA]" at bounding box center [399, 367] width 13 height 13
radio input "true"
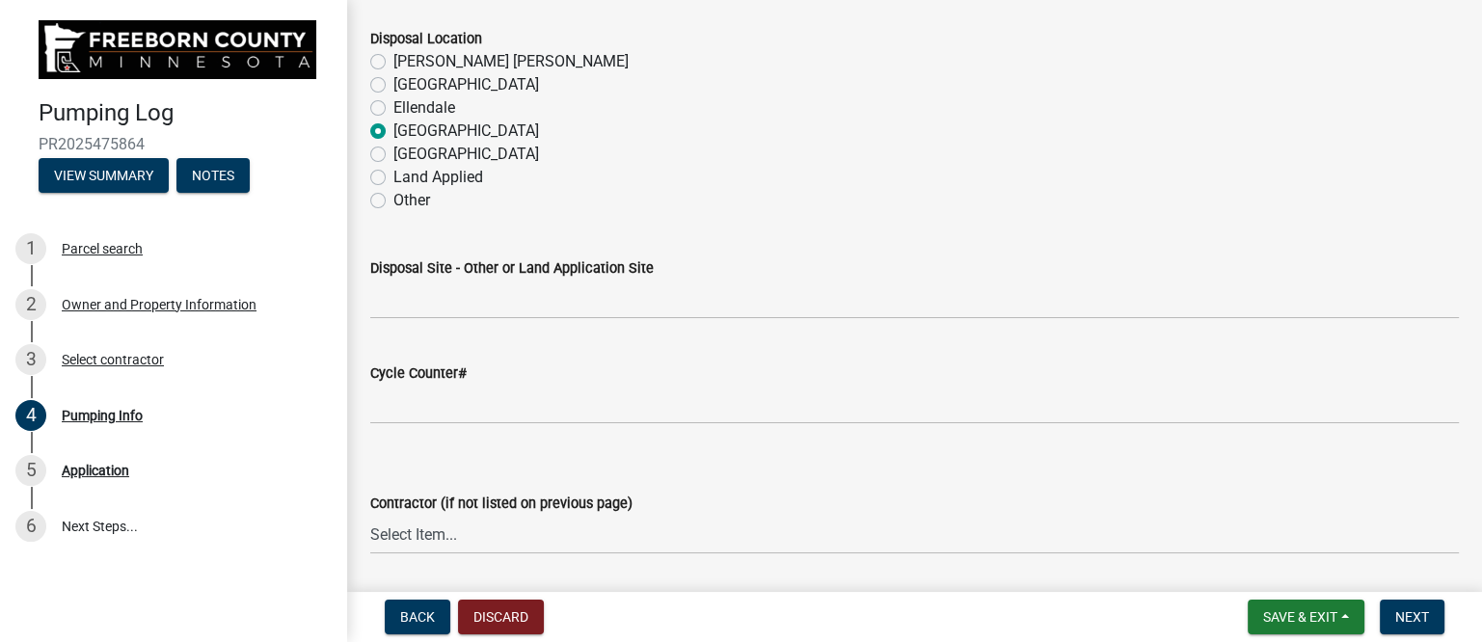
scroll to position [2290, 0]
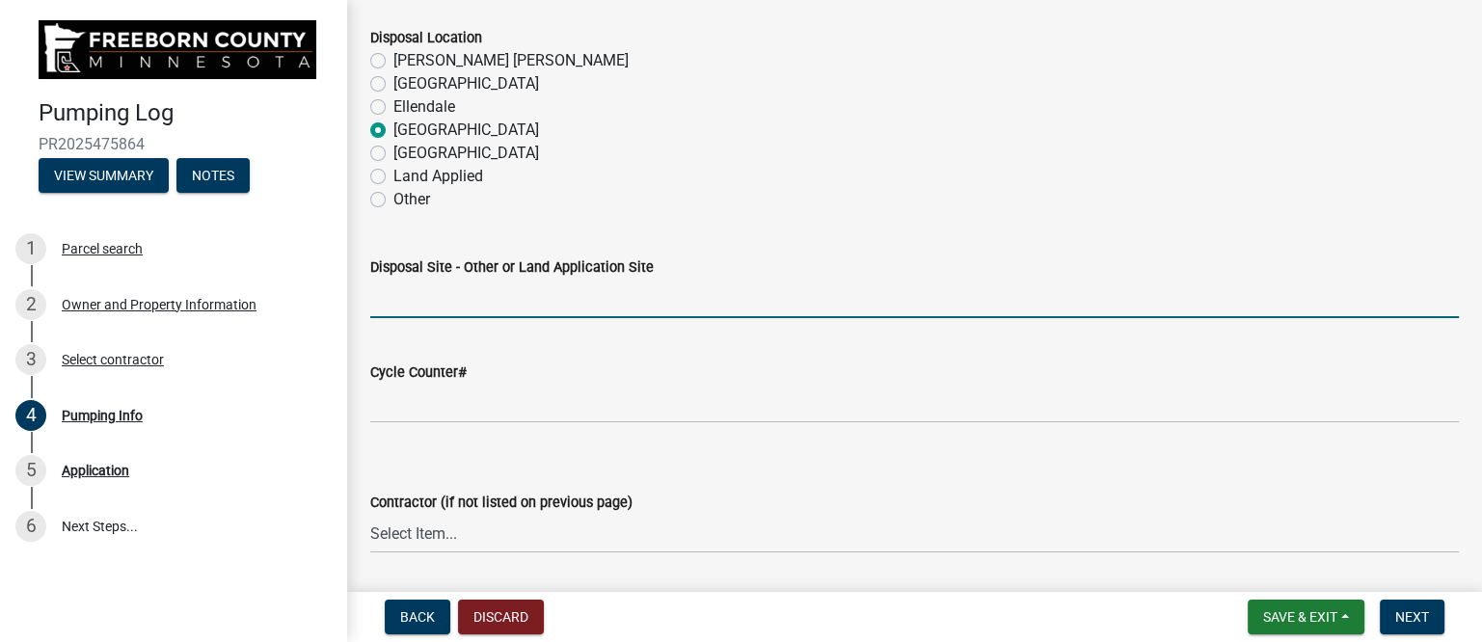
click at [485, 296] on input "Disposal Site - Other or Land Application Site" at bounding box center [914, 299] width 1089 height 40
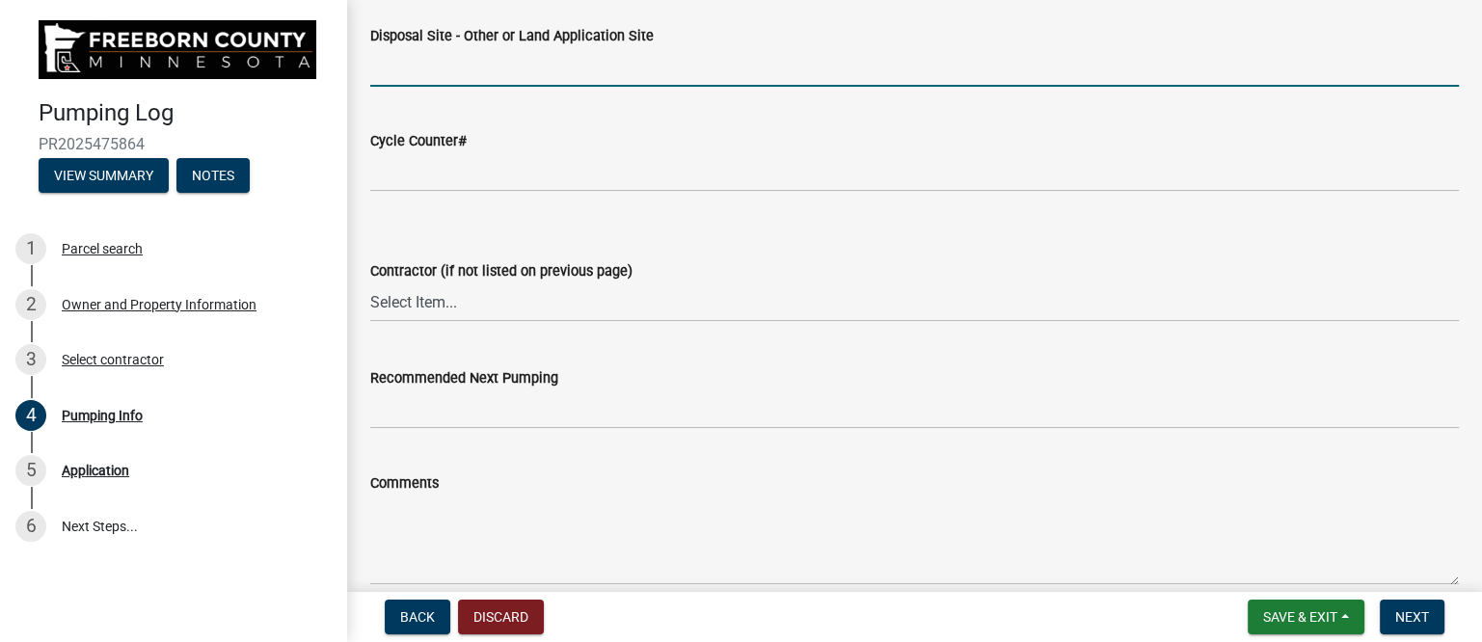
scroll to position [2530, 0]
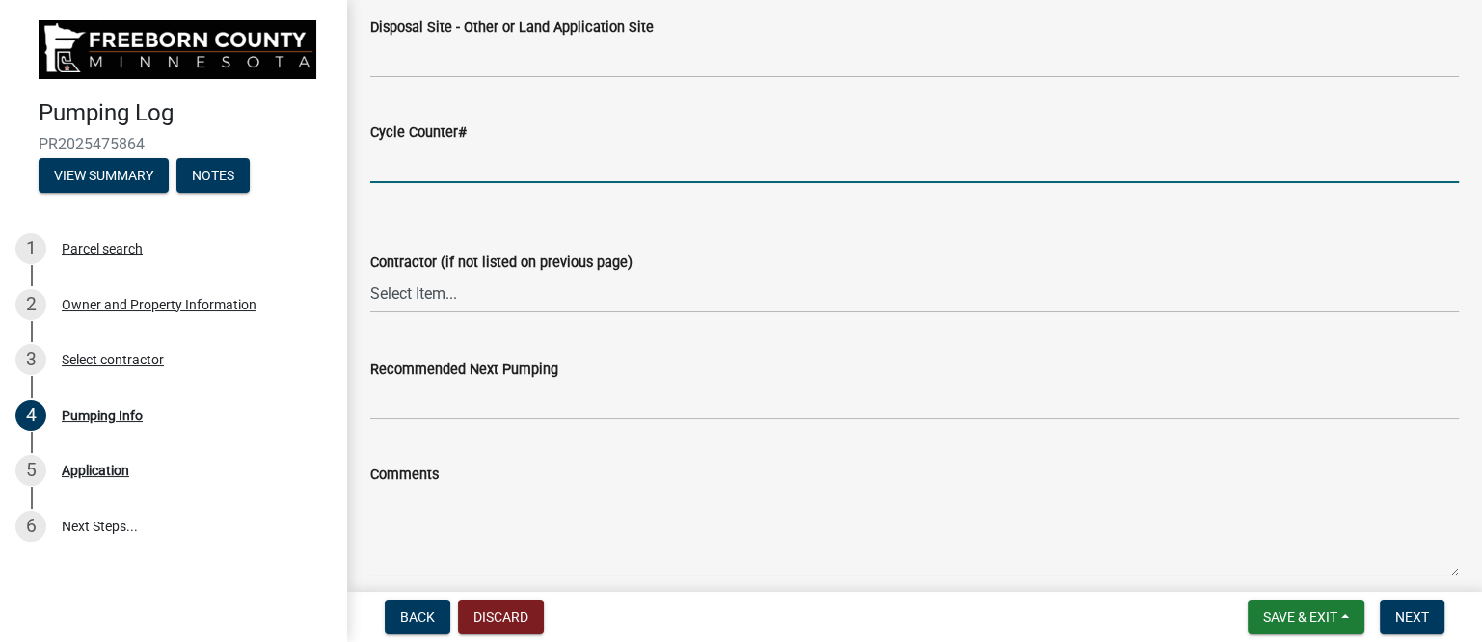
click at [427, 171] on input "text" at bounding box center [914, 164] width 1089 height 40
type input "7184"
click at [440, 292] on select "Select Item... P & L Excavating Precision Septic Services [PERSON_NAME] Excavat…" at bounding box center [914, 294] width 1089 height 40
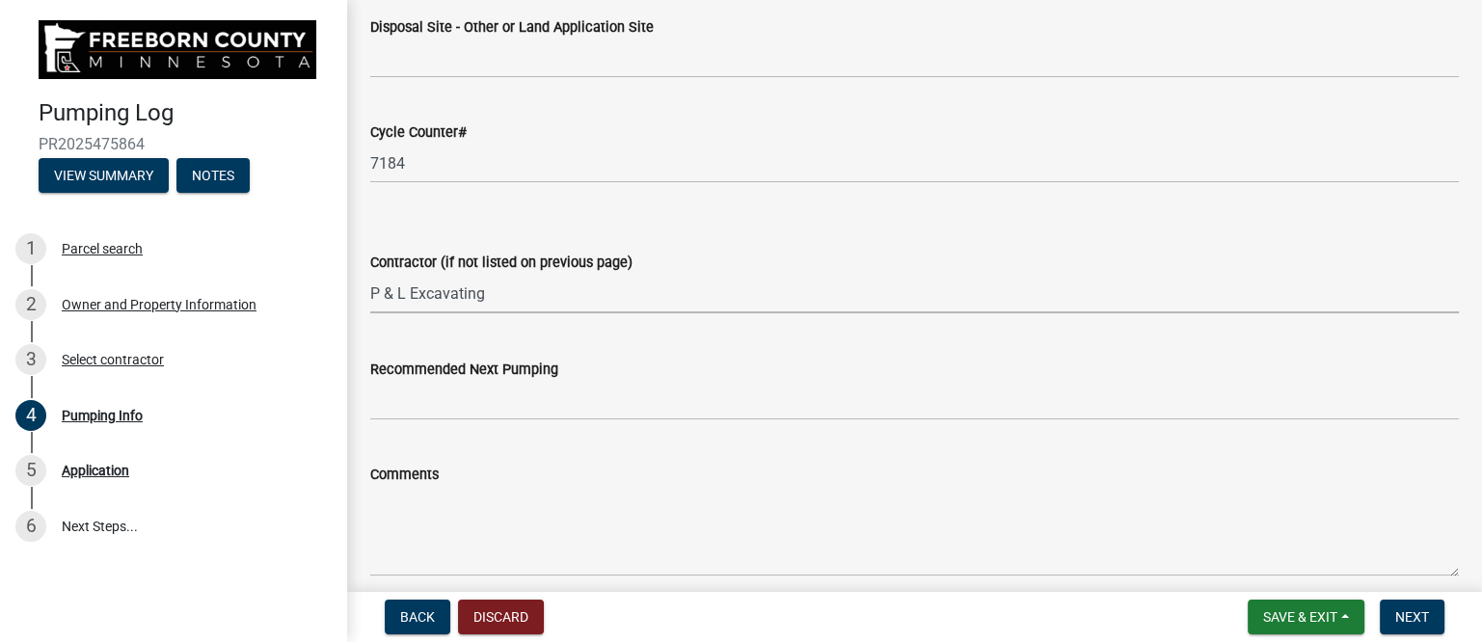
click at [370, 274] on select "Select Item... P & L Excavating Precision Septic Services [PERSON_NAME] Excavat…" at bounding box center [914, 294] width 1089 height 40
select select "a4b440af-86cc-4e74-8744-b4ec83ffff55"
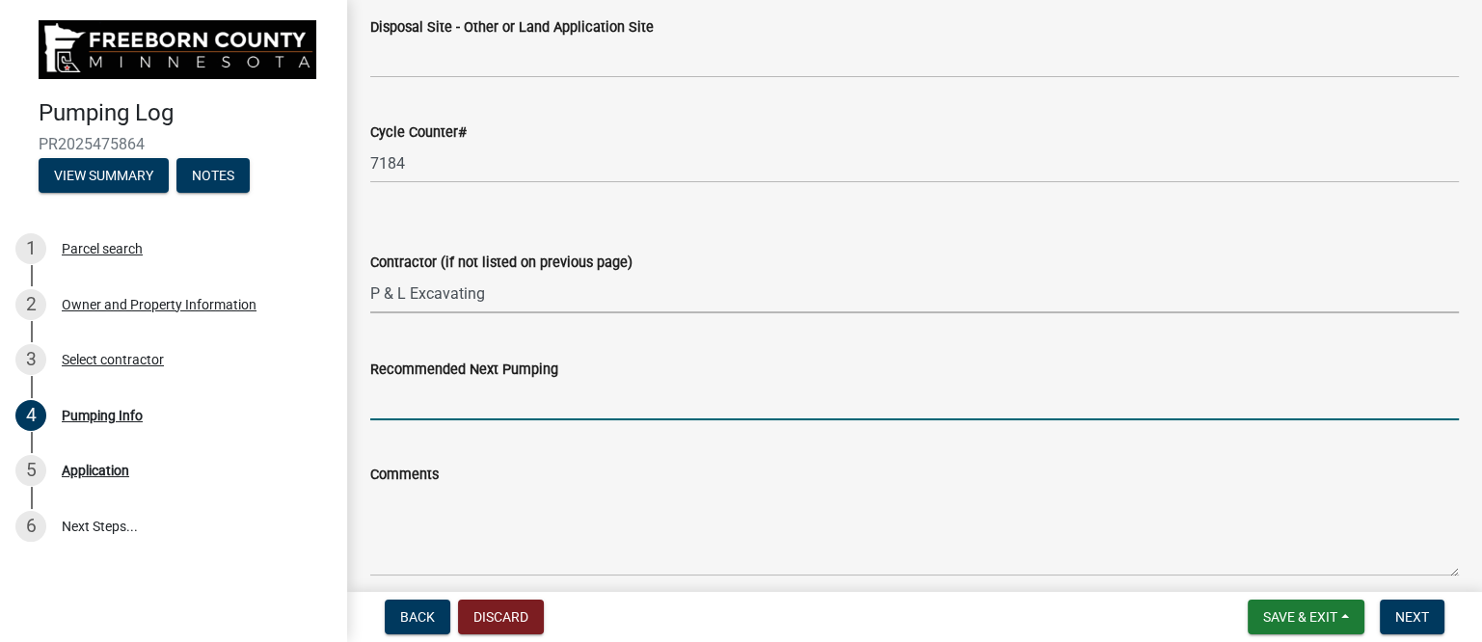
click at [446, 395] on input "Recommended Next Pumping" at bounding box center [914, 401] width 1089 height 40
click at [422, 414] on input "Recommended Next Pumping" at bounding box center [914, 401] width 1089 height 40
type input "2028"
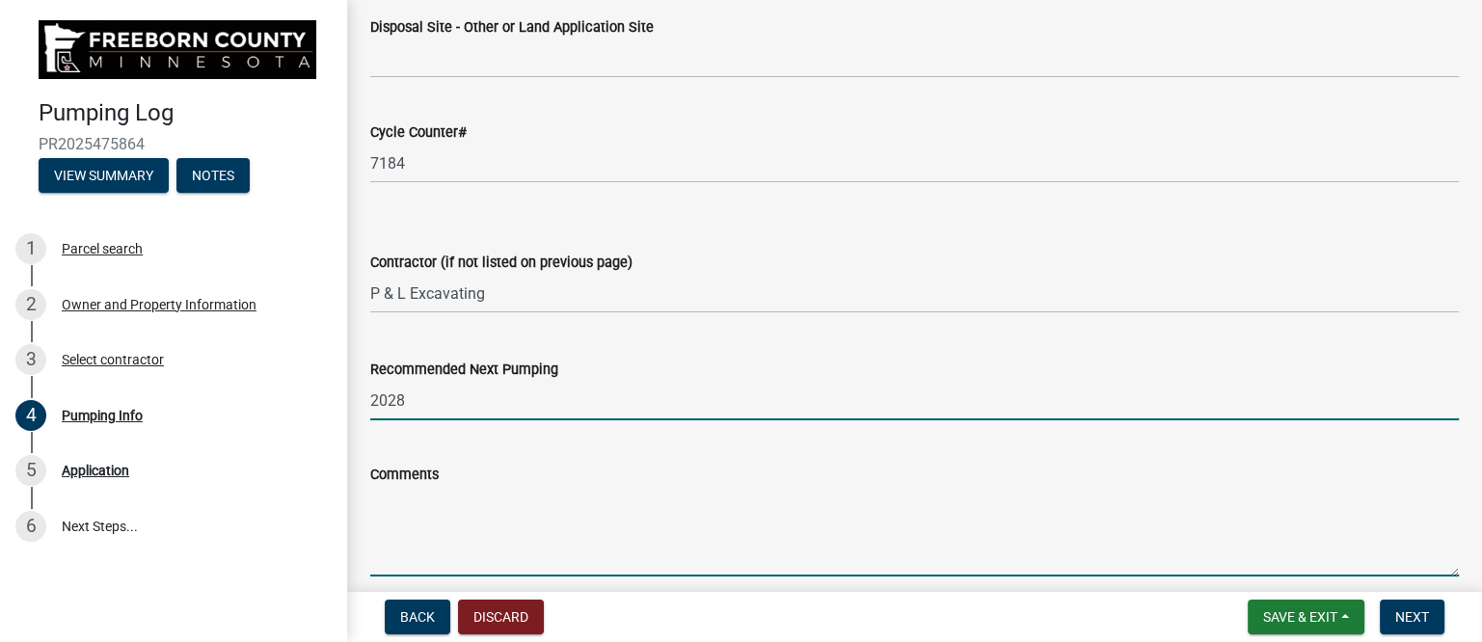
click at [437, 534] on textarea "Comments" at bounding box center [914, 531] width 1089 height 91
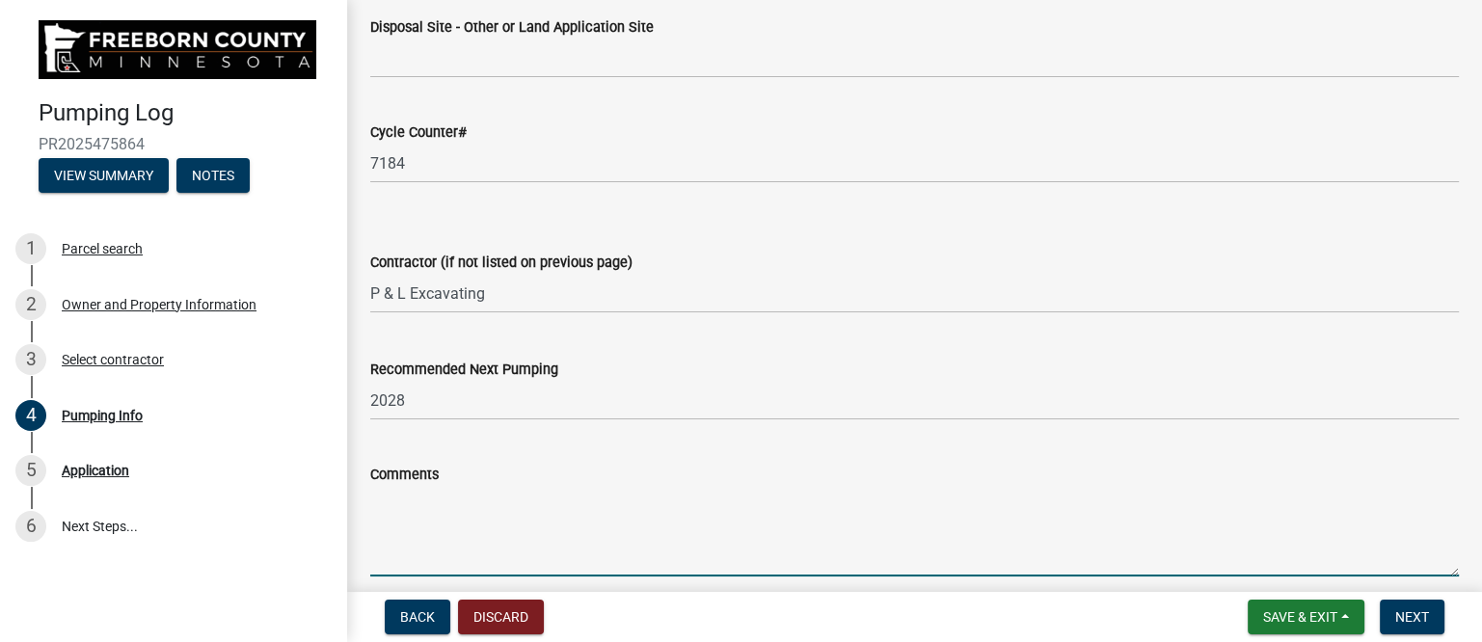
paste textarea "Customers indoor alarm box was taken out by lightening. Customer requested I re…"
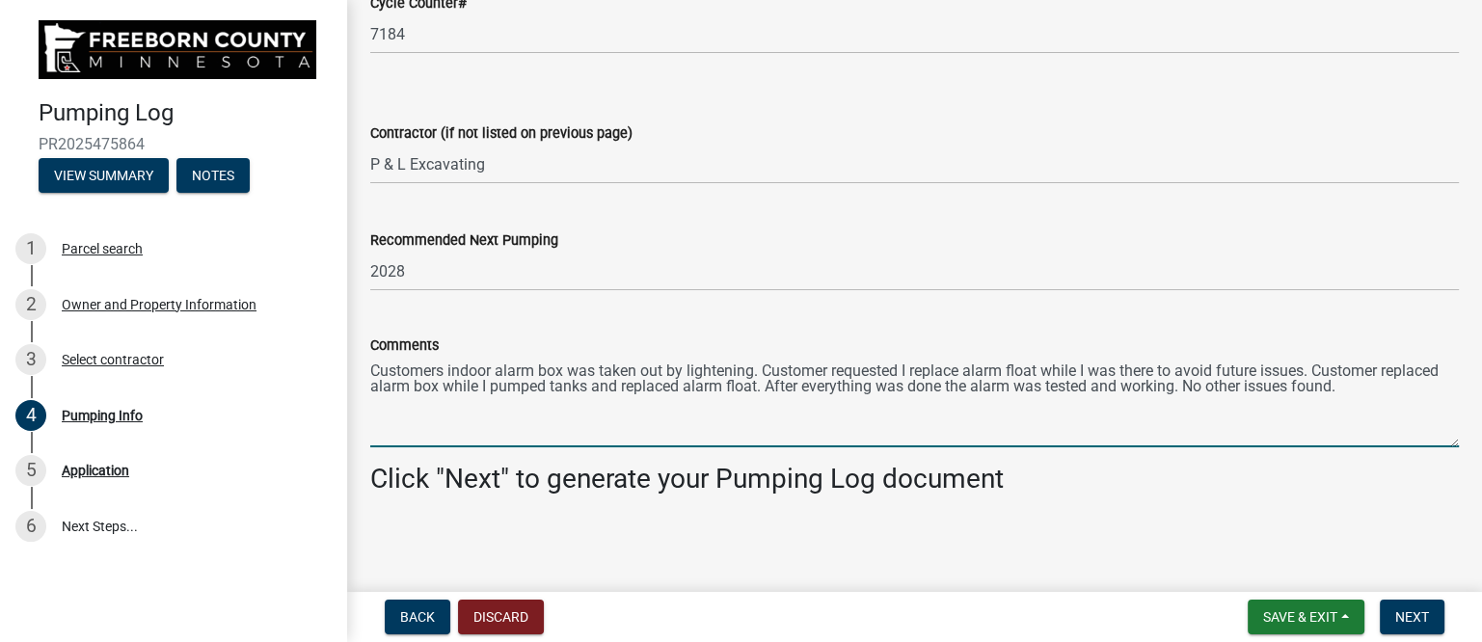
scroll to position [2661, 0]
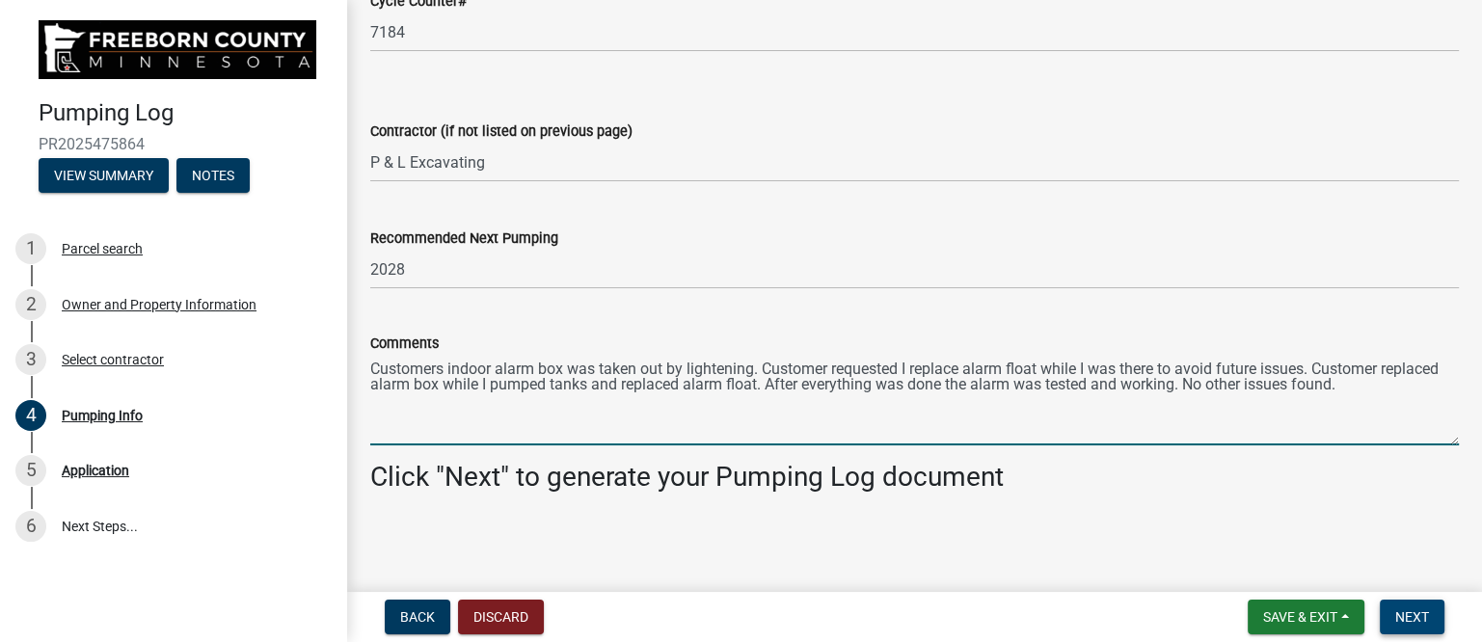
type textarea "Customers indoor alarm box was taken out by lightening. Customer requested I re…"
click at [1423, 612] on span "Next" at bounding box center [1412, 616] width 34 height 15
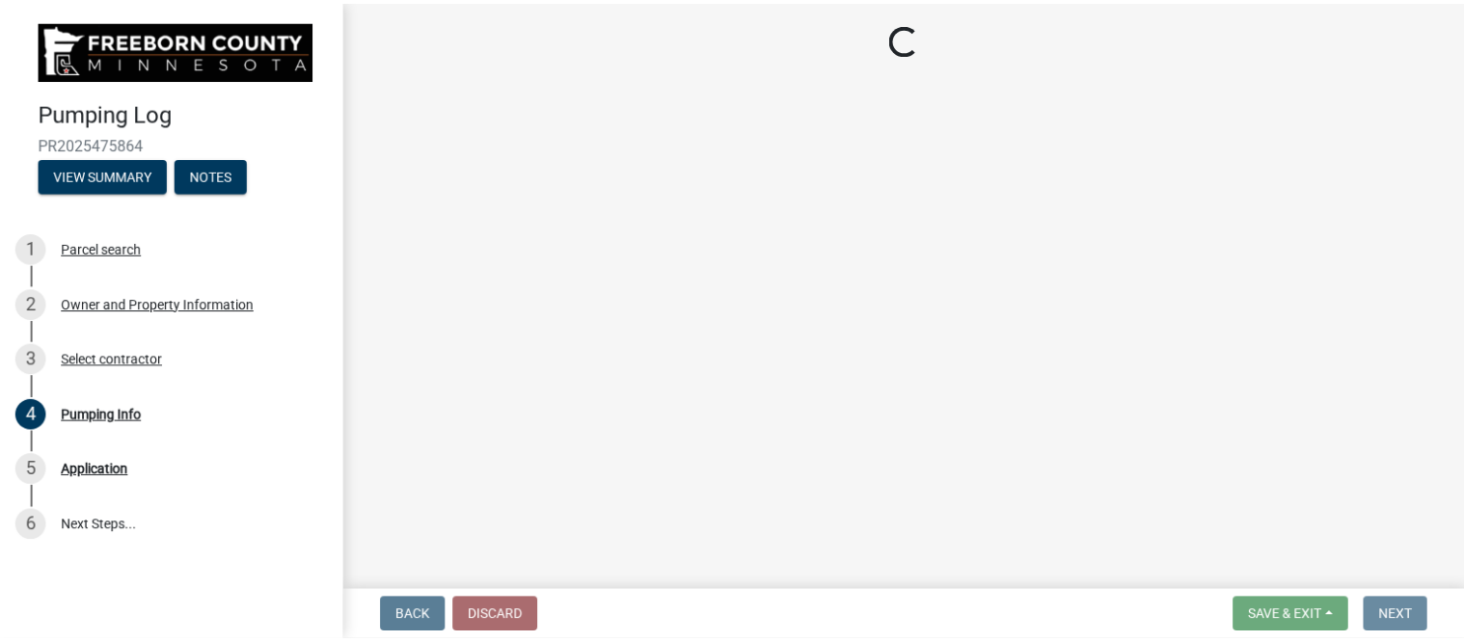
scroll to position [0, 0]
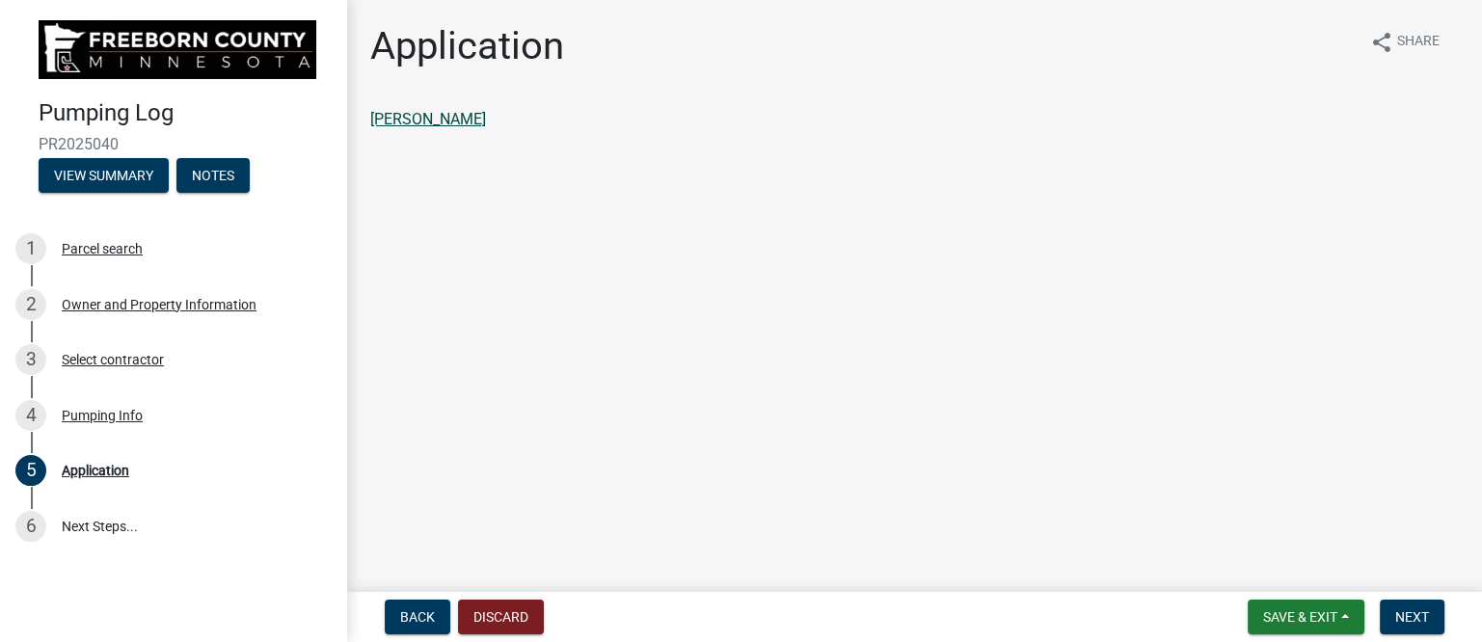
click at [456, 114] on link "[PERSON_NAME]" at bounding box center [428, 119] width 116 height 18
click at [1408, 610] on span "Next" at bounding box center [1412, 616] width 34 height 15
